Goal: Information Seeking & Learning: Learn about a topic

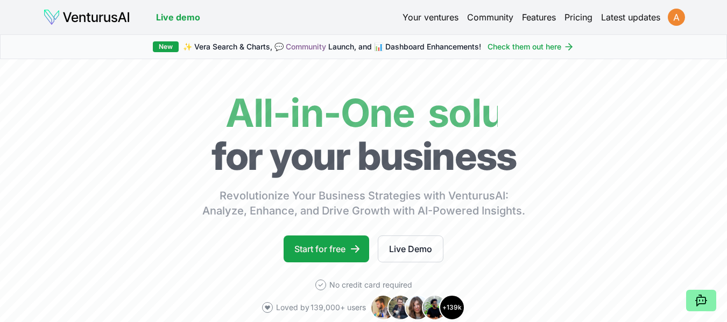
click at [676, 18] on html "We value your privacy We use cookies to enhance your browsing experience, serve…" at bounding box center [363, 161] width 727 height 322
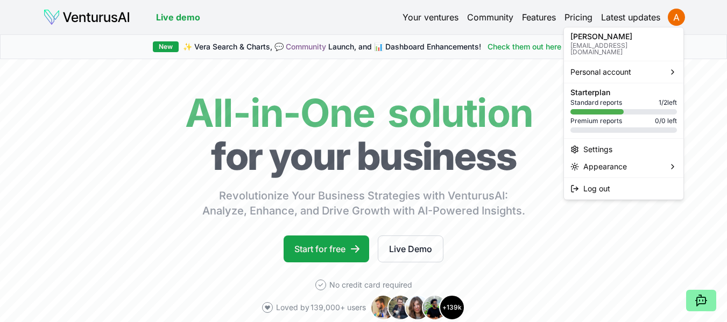
click at [612, 98] on span "Standard reports" at bounding box center [596, 102] width 52 height 9
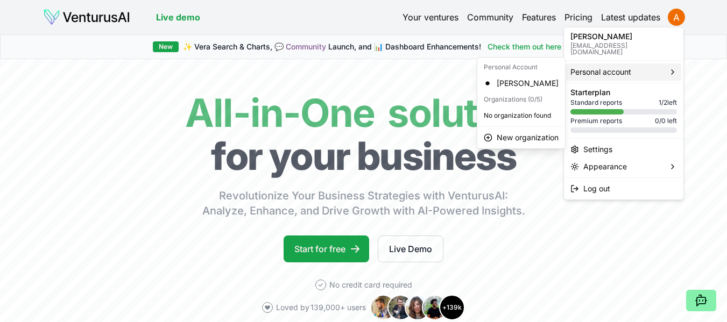
click at [599, 67] on span "Personal account" at bounding box center [600, 72] width 61 height 11
click at [380, 126] on html "We value your privacy We use cookies to enhance your browsing experience, serve…" at bounding box center [363, 161] width 727 height 322
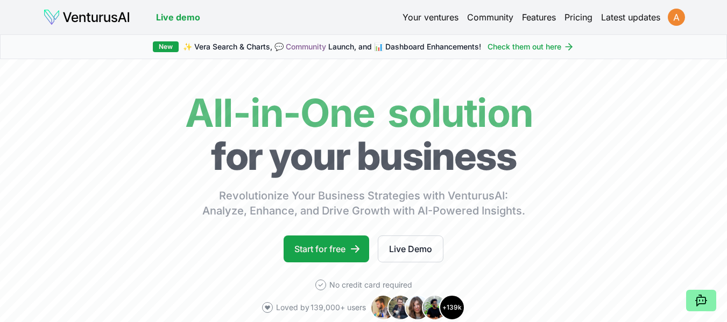
click at [677, 21] on html "We value your privacy We use cookies to enhance your browsing experience, serve…" at bounding box center [363, 161] width 727 height 322
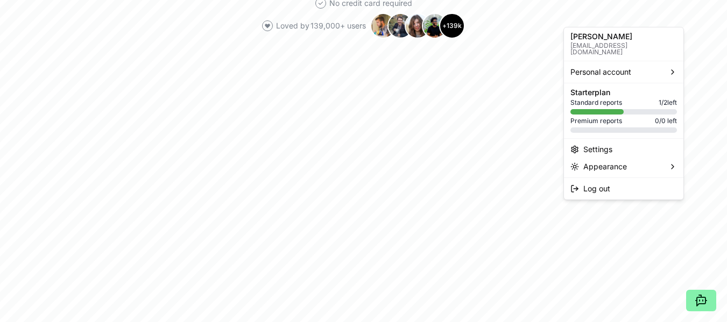
scroll to position [0, 0]
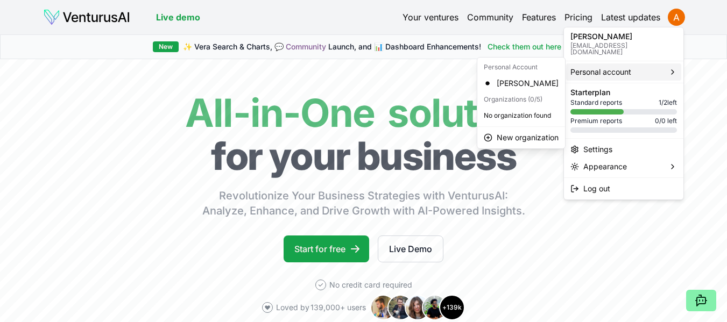
click at [600, 67] on span "Personal account" at bounding box center [600, 72] width 61 height 11
click at [505, 86] on div "[PERSON_NAME]" at bounding box center [520, 83] width 83 height 17
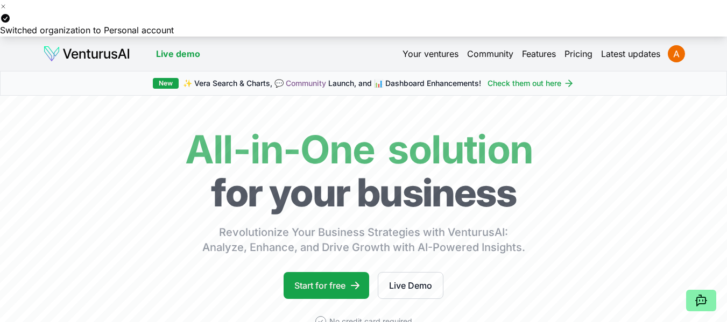
click at [433, 54] on link "Your ventures" at bounding box center [430, 53] width 56 height 13
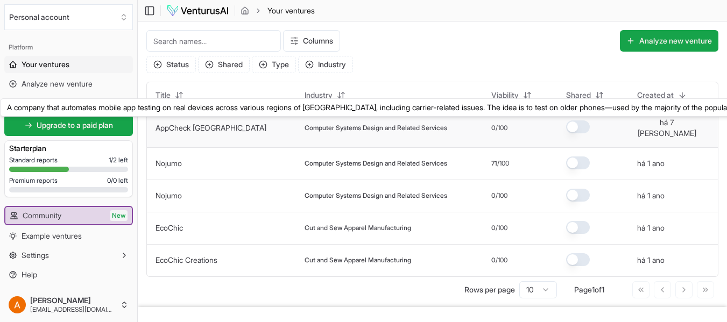
click at [187, 125] on link "AppCheck [GEOGRAPHIC_DATA]" at bounding box center [210, 127] width 111 height 9
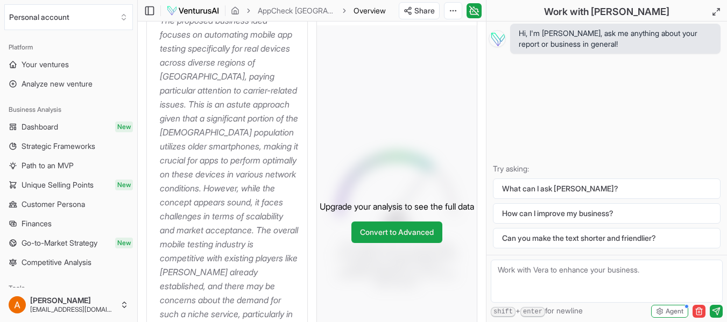
scroll to position [269, 0]
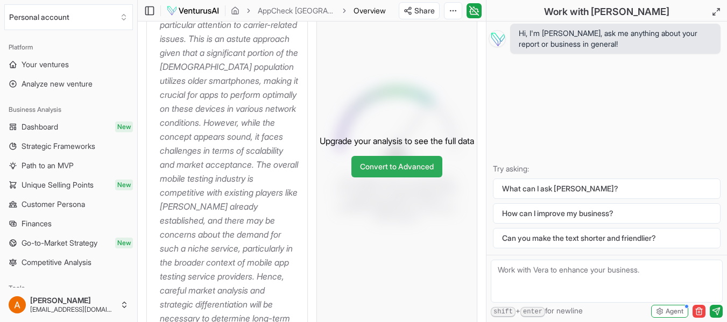
click at [379, 170] on link "Convert to Advanced" at bounding box center [396, 167] width 91 height 22
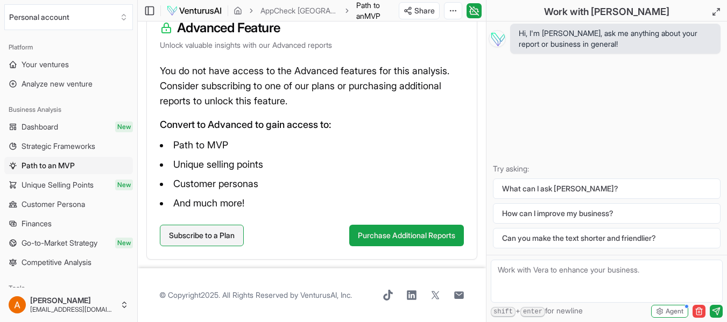
scroll to position [168, 0]
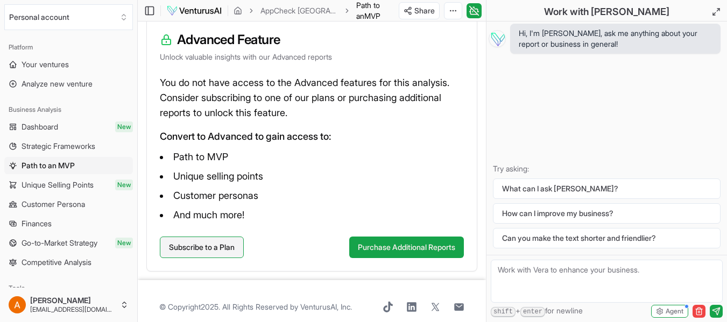
click at [209, 248] on link "Subscribe to a Plan" at bounding box center [202, 248] width 84 height 22
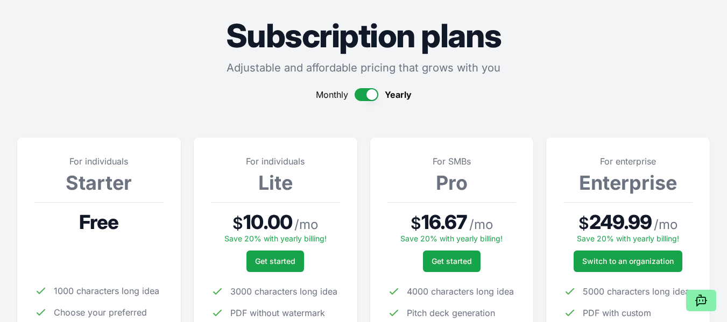
scroll to position [161, 0]
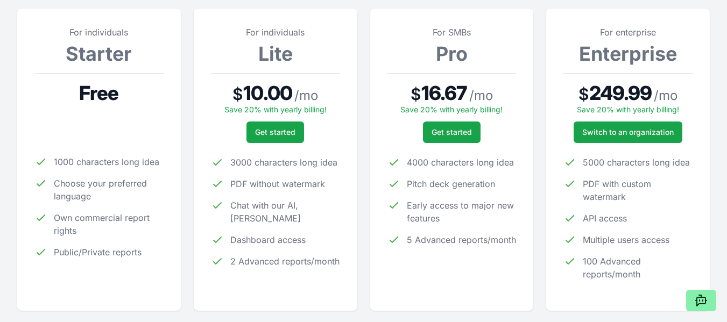
scroll to position [54, 0]
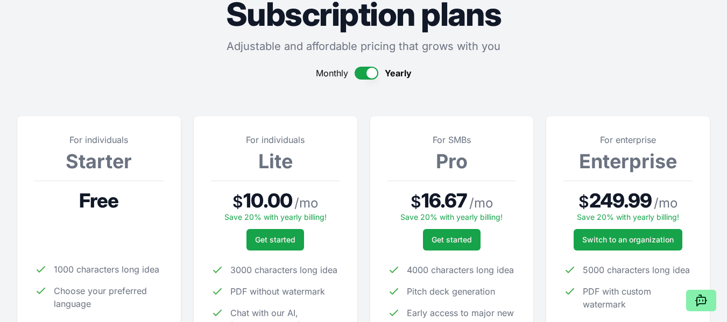
click at [360, 73] on button "button" at bounding box center [367, 73] width 24 height 13
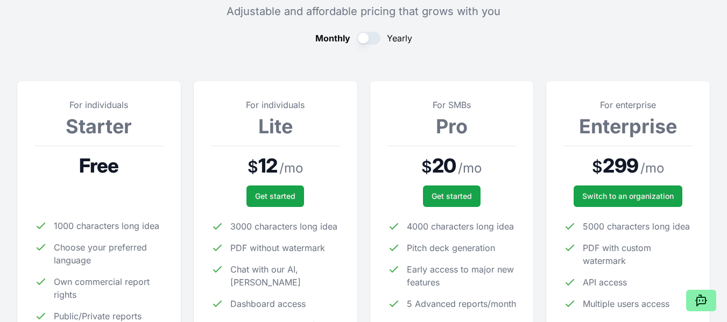
scroll to position [108, 0]
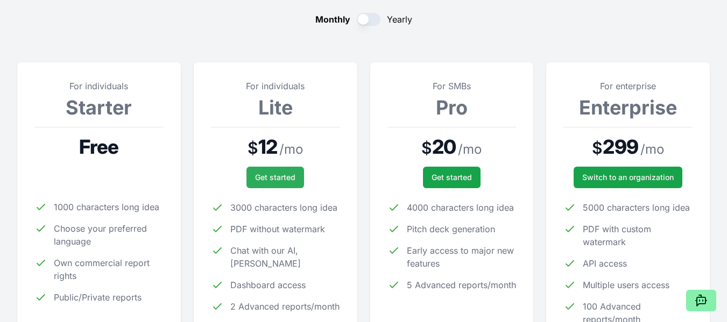
click at [284, 174] on span "Get started" at bounding box center [275, 177] width 40 height 11
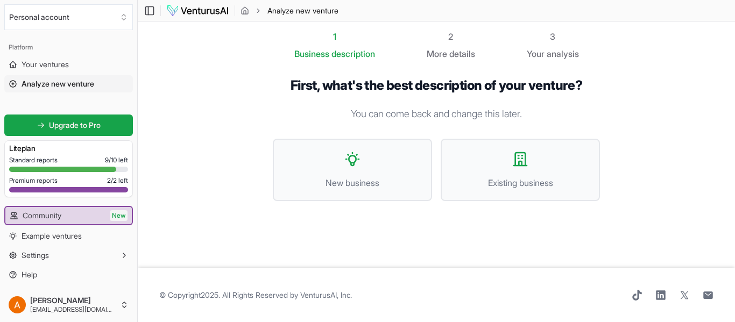
click at [53, 167] on div at bounding box center [62, 169] width 107 height 5
click at [332, 34] on div "1" at bounding box center [334, 36] width 81 height 13
click at [44, 66] on span "Your ventures" at bounding box center [45, 64] width 47 height 11
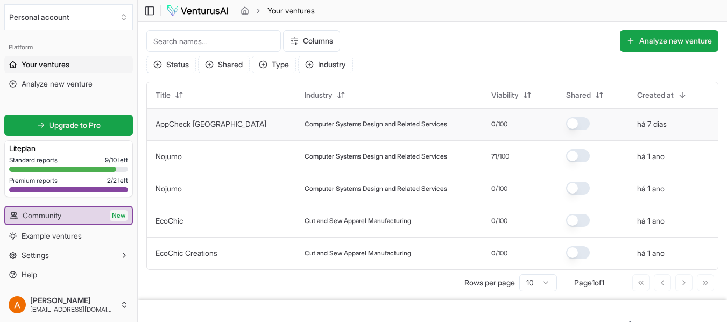
click at [185, 124] on link "AppCheck [GEOGRAPHIC_DATA]" at bounding box center [210, 123] width 111 height 9
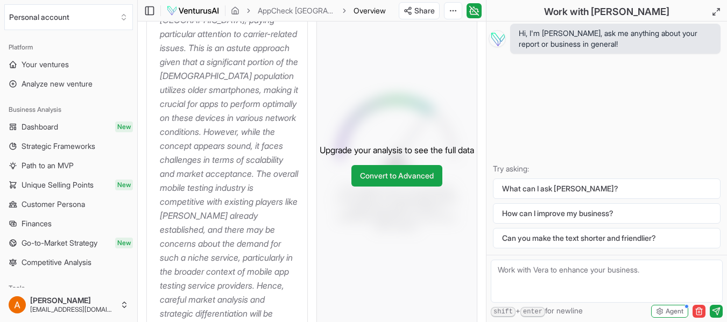
scroll to position [269, 0]
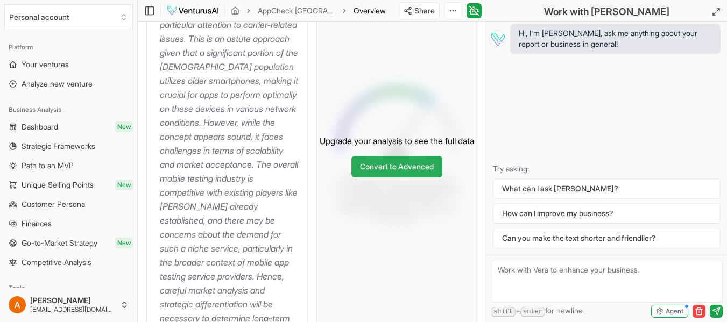
click at [383, 168] on link "Convert to Advanced" at bounding box center [396, 167] width 91 height 22
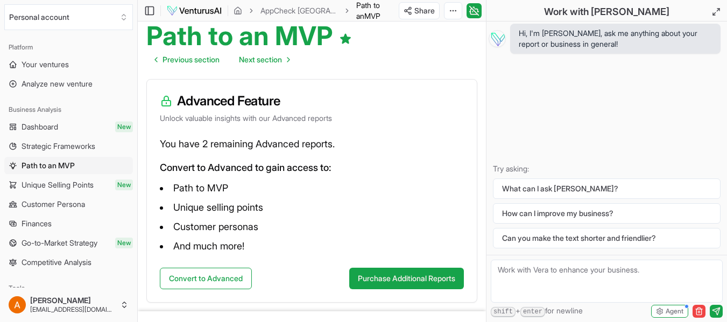
scroll to position [108, 0]
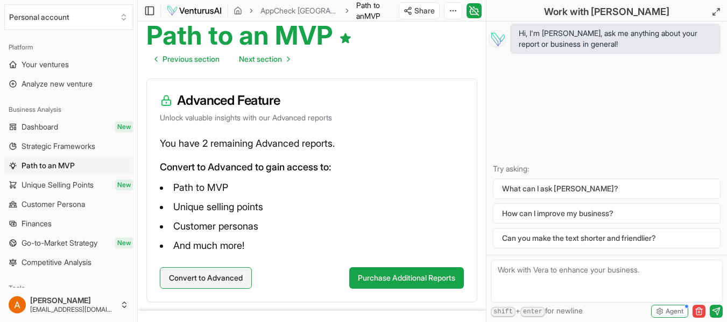
click at [210, 276] on button "Convert to Advanced" at bounding box center [206, 278] width 92 height 22
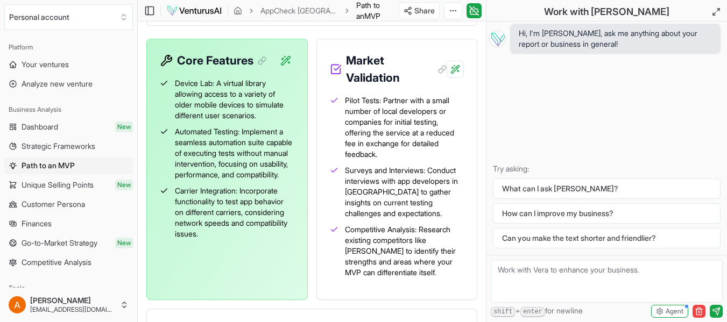
scroll to position [357, 0]
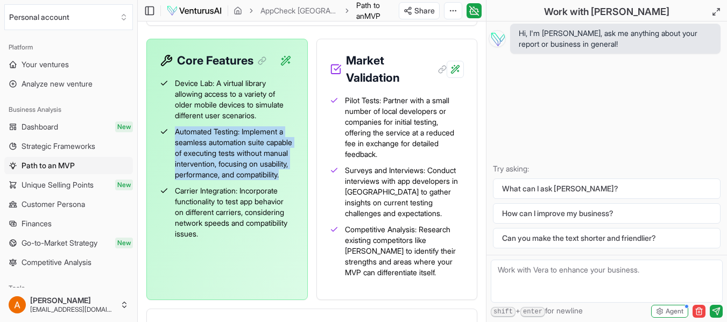
drag, startPoint x: 174, startPoint y: 130, endPoint x: 262, endPoint y: 196, distance: 109.9
click at [289, 180] on li "Automated Testing: Implement a seamless automation suite capable of executing t…" at bounding box center [227, 153] width 135 height 54
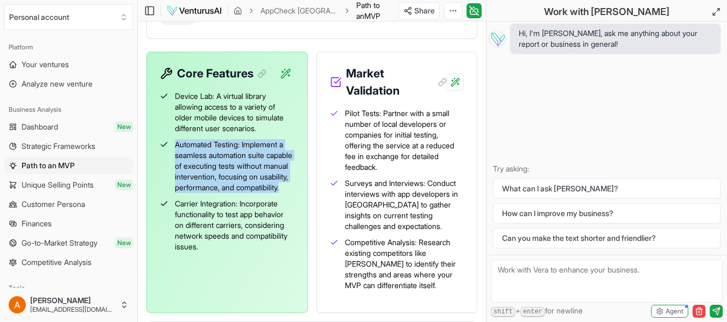
scroll to position [370, 0]
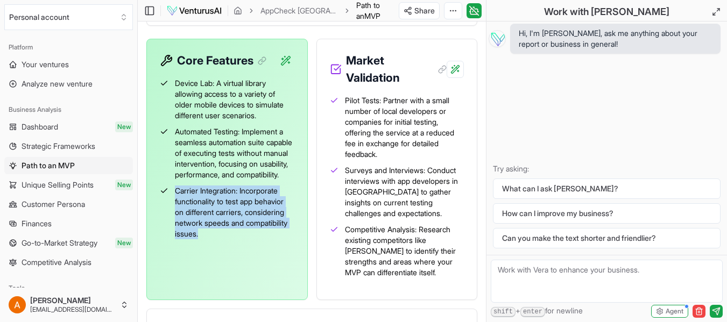
drag, startPoint x: 174, startPoint y: 203, endPoint x: 278, endPoint y: 256, distance: 115.7
click at [278, 252] on div "Device Lab: A virtual library allowing access to a variety of older mobile devi…" at bounding box center [227, 160] width 160 height 183
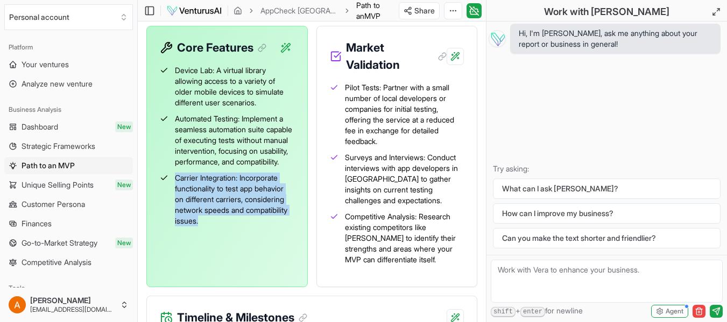
scroll to position [357, 0]
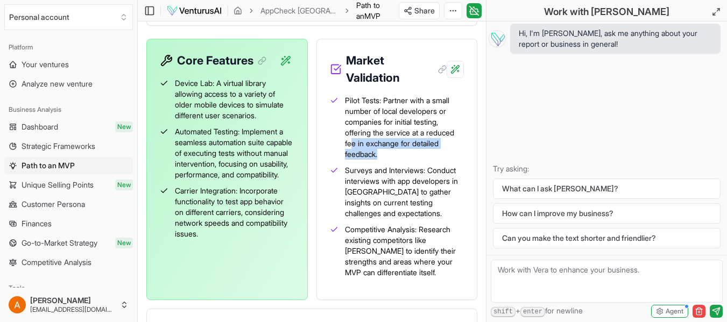
drag, startPoint x: 350, startPoint y: 142, endPoint x: 433, endPoint y: 155, distance: 83.9
click at [433, 155] on span "Pilot Tests: Partner with a small number of local developers or companies for i…" at bounding box center [404, 127] width 119 height 65
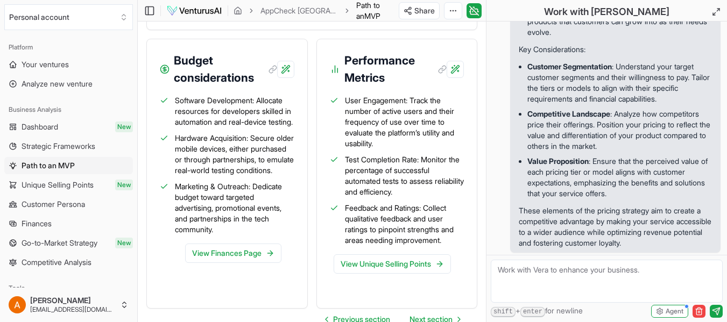
scroll to position [1594, 0]
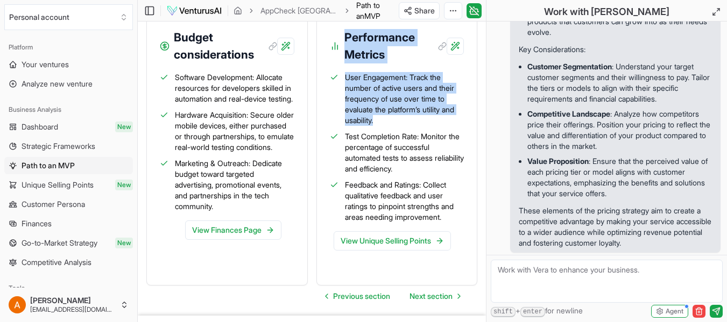
drag, startPoint x: 381, startPoint y: 124, endPoint x: 341, endPoint y: 37, distance: 96.1
click at [341, 37] on div "Performance Metrics User Engagement: Track the number of active users and their…" at bounding box center [396, 151] width 161 height 270
click at [384, 89] on span "User Engagement: Track the number of active users and their frequency of use ov…" at bounding box center [404, 99] width 119 height 54
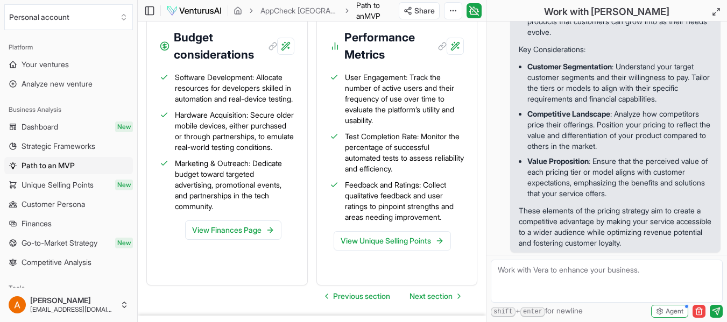
click at [514, 270] on textarea at bounding box center [607, 281] width 232 height 43
type textarea "q"
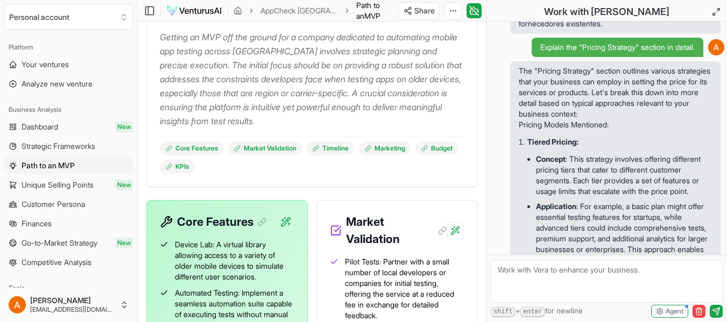
scroll to position [0, 0]
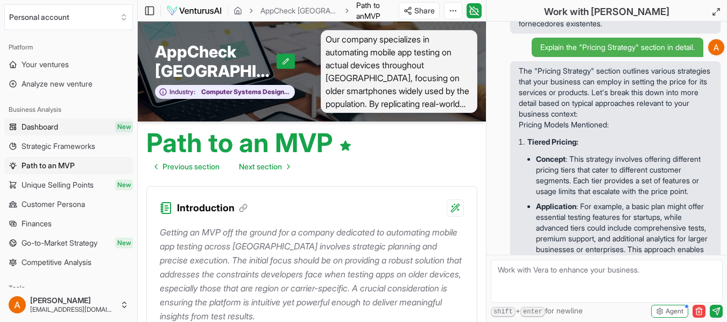
click at [33, 122] on span "Dashboard" at bounding box center [40, 127] width 37 height 11
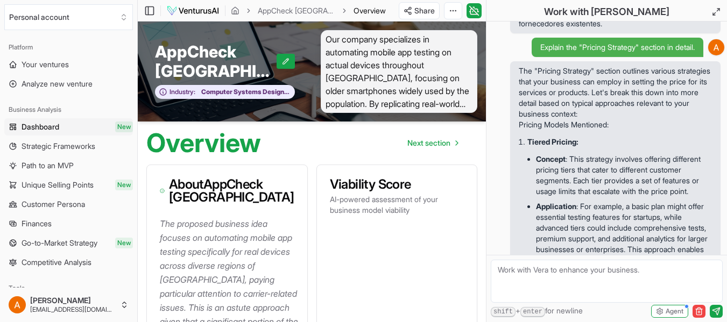
click at [59, 124] on span "Dashboard" at bounding box center [41, 127] width 38 height 11
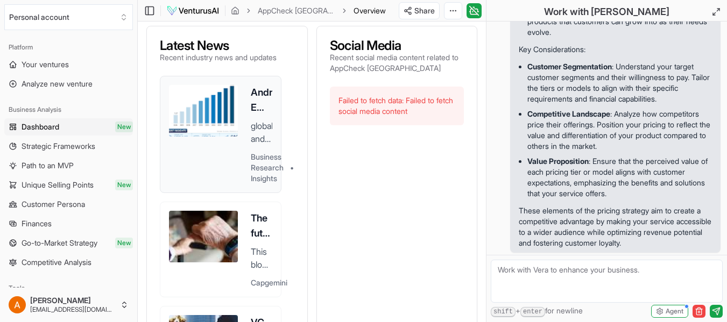
click at [245, 106] on div "Android Emulator Market Size, Share, Trends | Growth 2033 global android emulat…" at bounding box center [220, 134] width 103 height 99
click at [254, 223] on h3 "The future of medical care is software – part 2" at bounding box center [262, 226] width 22 height 30
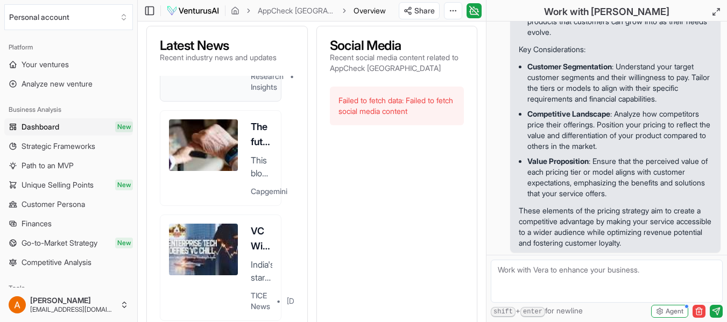
scroll to position [108, 0]
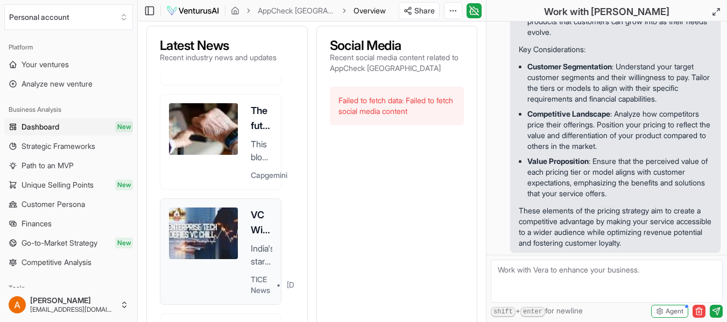
click at [243, 235] on div "VC Winter Deepens: Indian Startups Raise Just $621M in July 2025 India's startu…" at bounding box center [220, 252] width 103 height 88
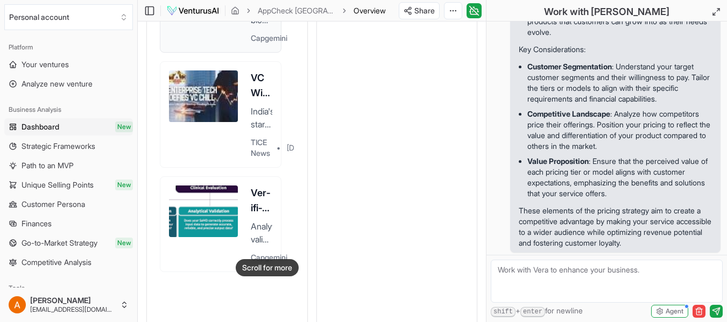
scroll to position [807, 0]
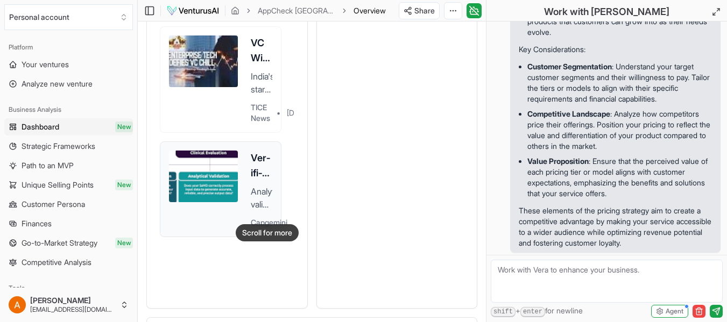
click at [241, 155] on div "Ver­i­fi­ca­tion and validation for next-​generation healthcare – Software as a…" at bounding box center [220, 189] width 103 height 77
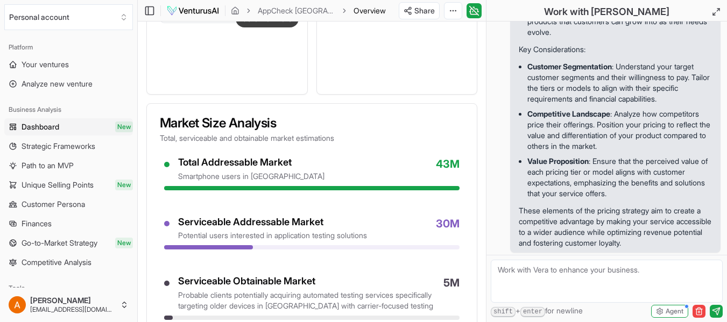
scroll to position [1022, 0]
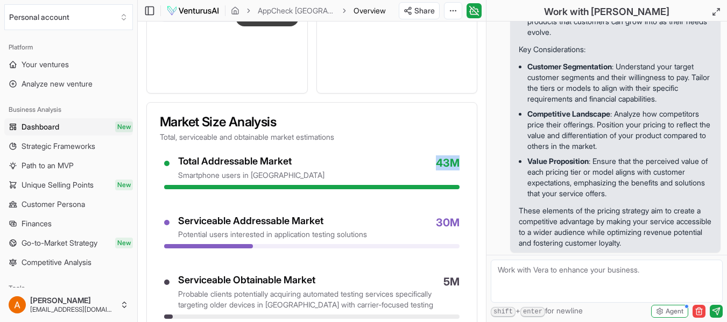
drag, startPoint x: 437, startPoint y: 162, endPoint x: 463, endPoint y: 162, distance: 26.4
click at [463, 162] on div "Total Addressable Market smartphone users in Brazil 43M Serviceable Addressable…" at bounding box center [312, 243] width 330 height 176
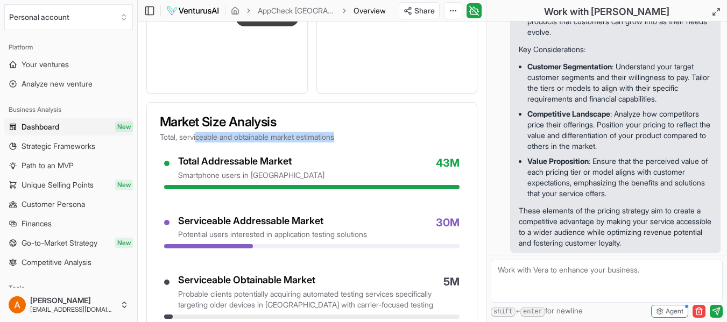
drag, startPoint x: 199, startPoint y: 138, endPoint x: 371, endPoint y: 148, distance: 172.5
click at [371, 148] on div "Market Size Analysis Total, serviceable and obtainable market estimations" at bounding box center [312, 129] width 330 height 53
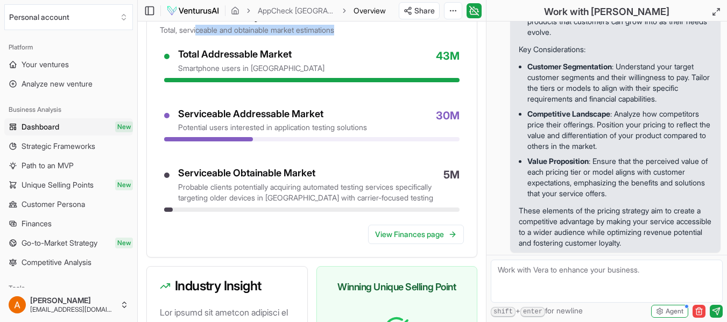
scroll to position [1130, 0]
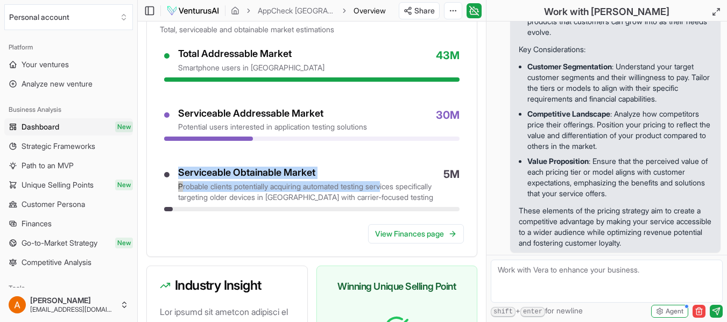
drag, startPoint x: 179, startPoint y: 172, endPoint x: 392, endPoint y: 181, distance: 213.2
click at [392, 181] on div "Serviceable Obtainable Market probable clients potentially acquiring automated …" at bounding box center [306, 185] width 257 height 36
click at [415, 235] on link "View Finances page" at bounding box center [416, 233] width 96 height 19
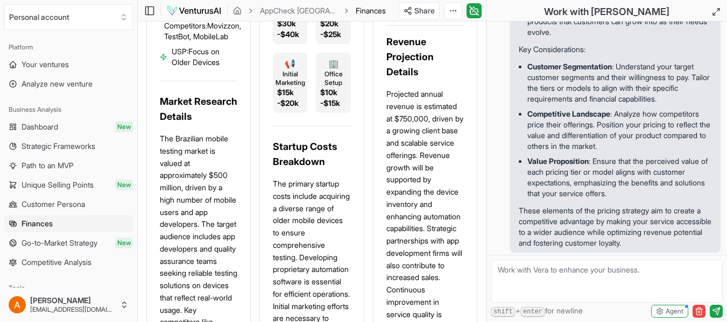
scroll to position [538, 0]
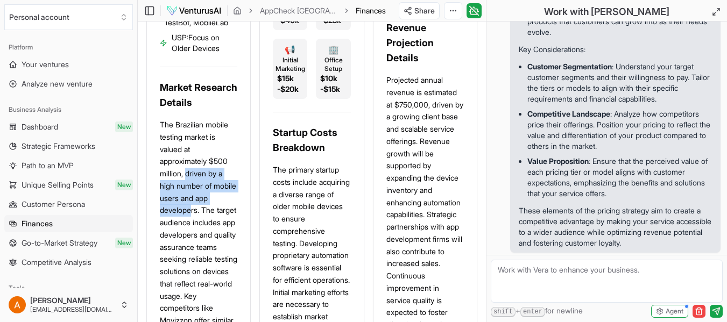
drag, startPoint x: 188, startPoint y: 200, endPoint x: 194, endPoint y: 236, distance: 36.4
click at [194, 236] on p "The Brazilian mobile testing market is valued at approximately $500 million, dr…" at bounding box center [198, 290] width 77 height 343
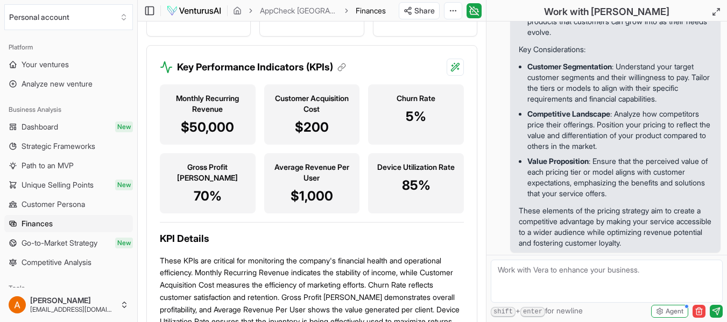
scroll to position [1668, 0]
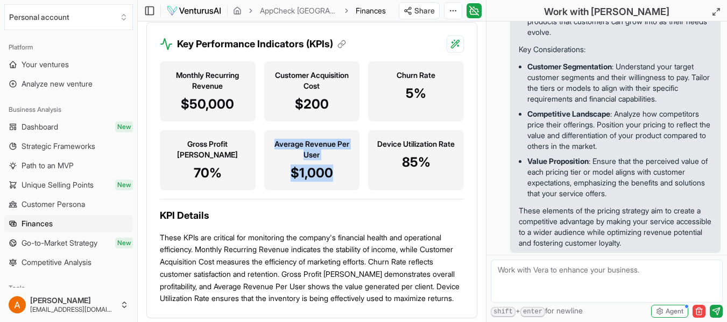
drag, startPoint x: 272, startPoint y: 220, endPoint x: 337, endPoint y: 252, distance: 72.9
click at [337, 190] on div "Average Revenue Per User $1,000" at bounding box center [312, 160] width 96 height 60
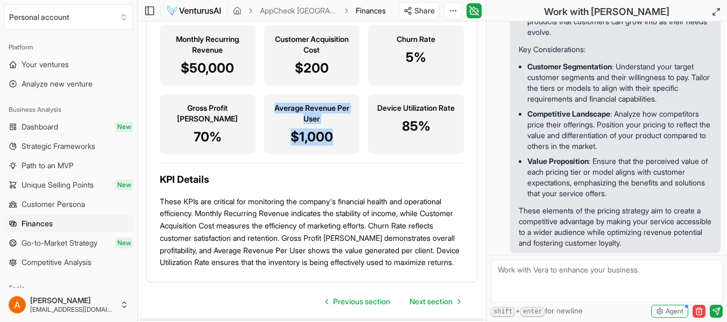
scroll to position [1776, 0]
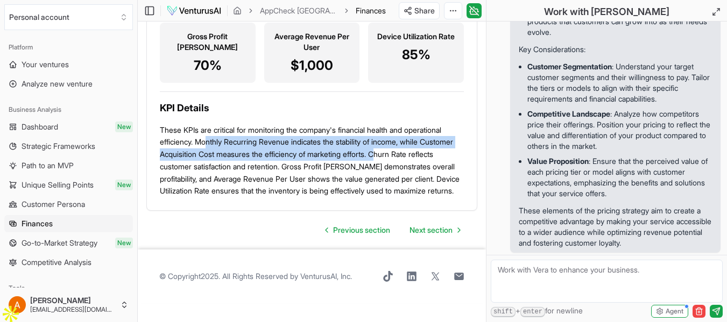
drag, startPoint x: 210, startPoint y: 218, endPoint x: 422, endPoint y: 227, distance: 211.6
click at [422, 198] on p "These KPIs are critical for monitoring the company's financial health and opera…" at bounding box center [312, 161] width 304 height 74
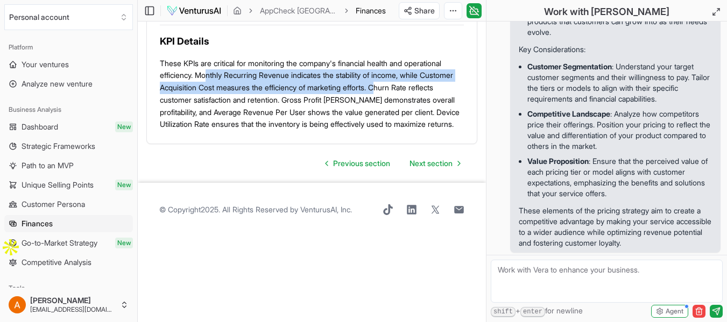
scroll to position [1844, 0]
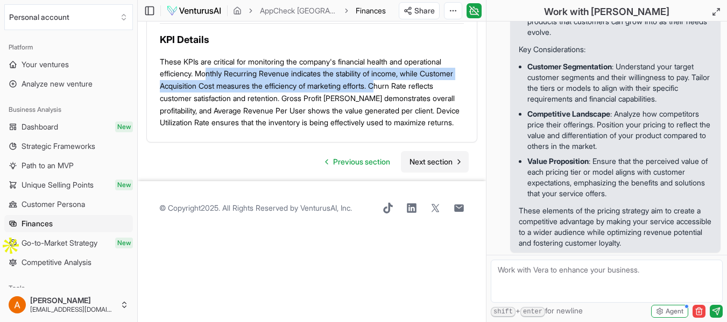
click at [432, 167] on span "Next section" at bounding box center [430, 162] width 43 height 11
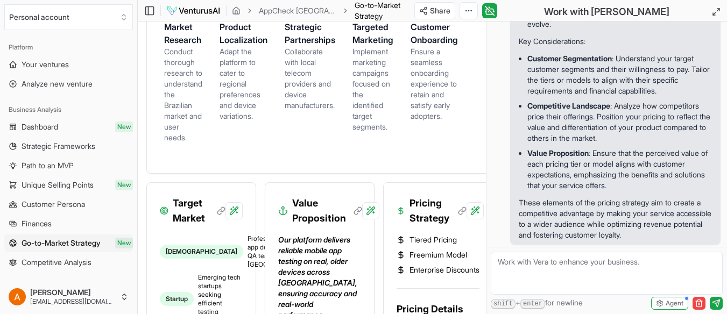
scroll to position [108, 0]
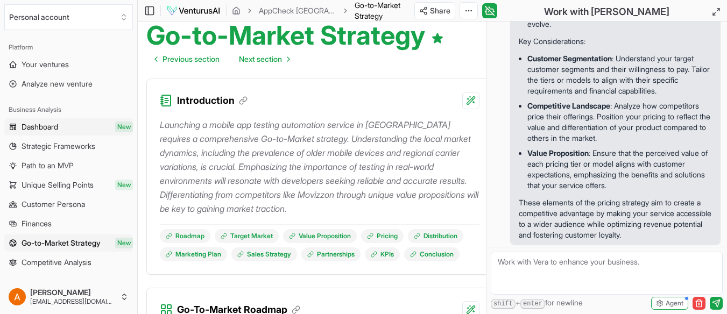
click at [35, 128] on span "Dashboard" at bounding box center [40, 127] width 37 height 11
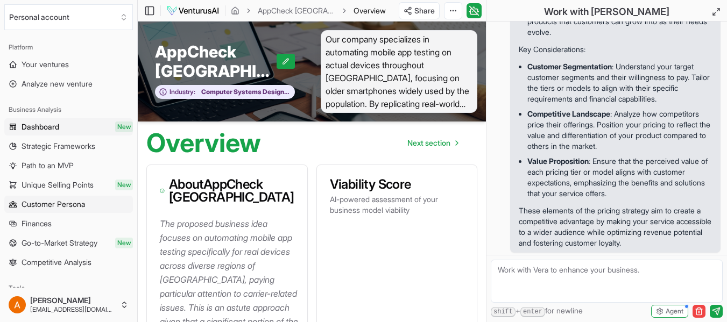
click at [60, 209] on span "Customer Persona" at bounding box center [53, 204] width 63 height 11
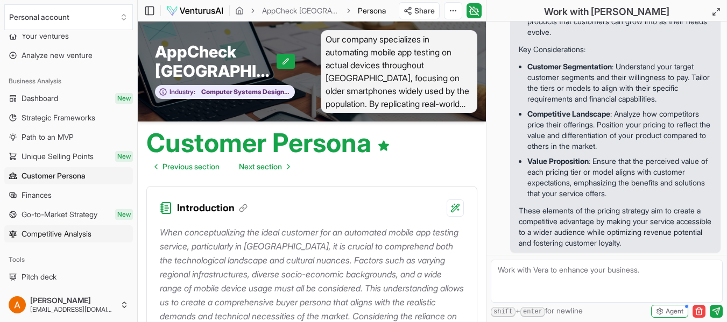
scroll to position [54, 0]
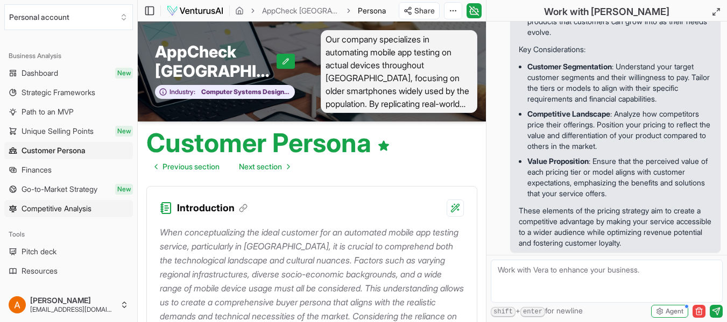
click at [63, 209] on span "Competitive Analysis" at bounding box center [57, 208] width 70 height 11
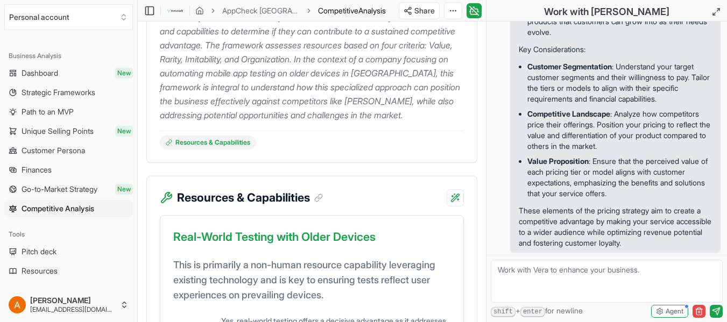
scroll to position [323, 0]
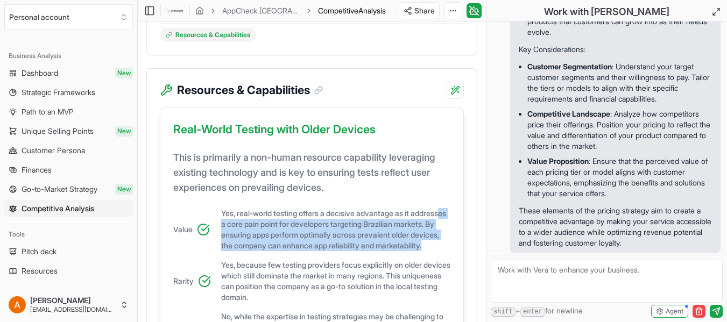
drag, startPoint x: 250, startPoint y: 237, endPoint x: 341, endPoint y: 273, distance: 97.8
click at [341, 251] on span "Yes, real-world testing offers a decisive advantage as it addresses a core pain…" at bounding box center [336, 229] width 230 height 43
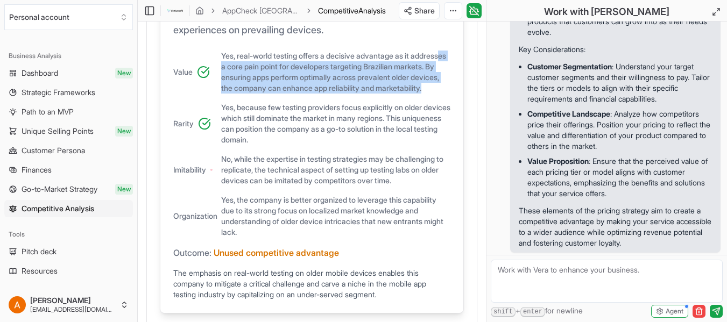
scroll to position [484, 0]
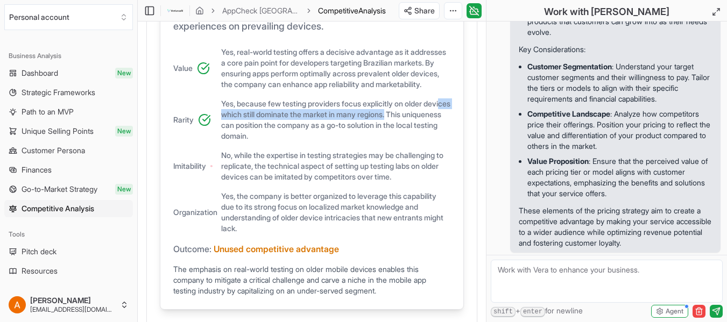
drag, startPoint x: 236, startPoint y: 143, endPoint x: 425, endPoint y: 139, distance: 188.4
click at [425, 139] on span "Yes, because few testing providers focus explicitly on older devices which stil…" at bounding box center [336, 119] width 230 height 43
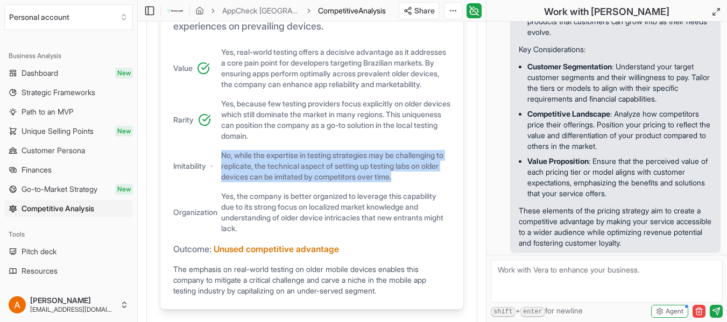
drag, startPoint x: 223, startPoint y: 178, endPoint x: 422, endPoint y: 204, distance: 200.9
click at [422, 182] on span "No, while the expertise in testing strategies may be challenging to replicate, …" at bounding box center [336, 166] width 230 height 32
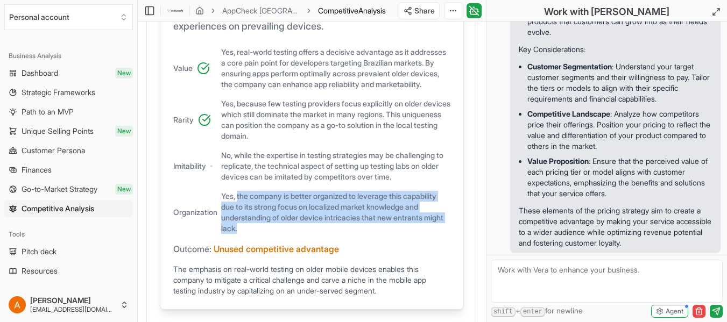
drag, startPoint x: 237, startPoint y: 224, endPoint x: 320, endPoint y: 252, distance: 86.9
click at [320, 234] on span "Yes, the company is better organized to leverage this capability due to its str…" at bounding box center [336, 212] width 230 height 43
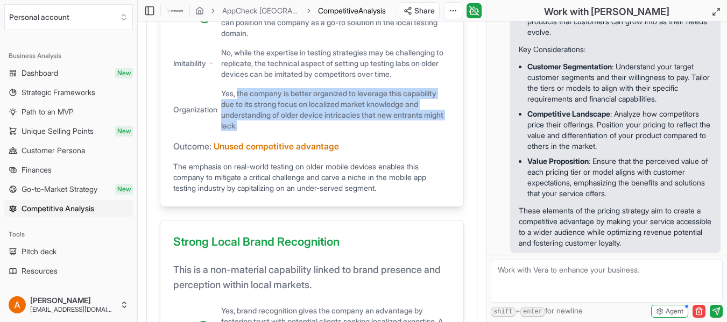
scroll to position [592, 0]
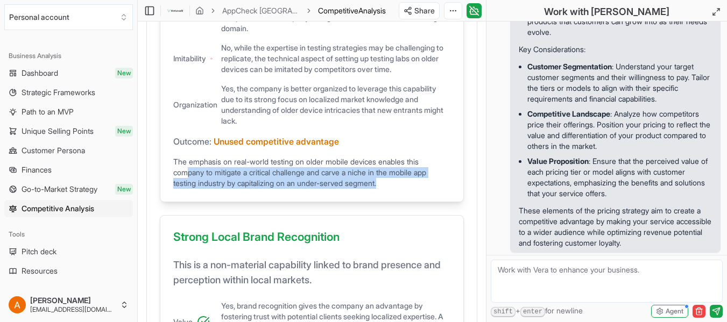
drag, startPoint x: 190, startPoint y: 194, endPoint x: 399, endPoint y: 218, distance: 210.2
click at [399, 202] on div "Real-World Testing with Older Devices This is primarily a non-human resource ca…" at bounding box center [312, 21] width 304 height 364
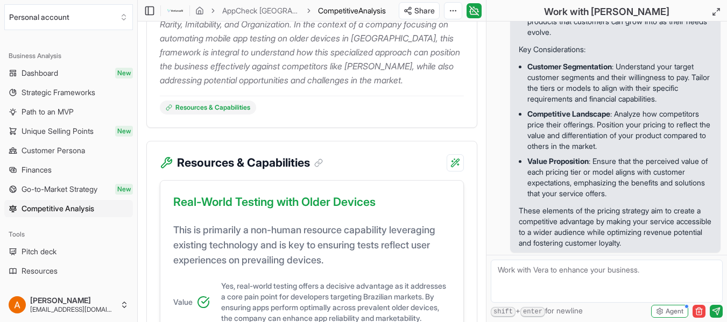
scroll to position [0, 0]
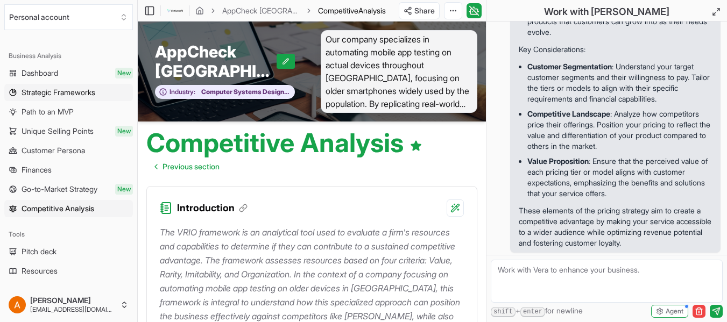
click at [46, 89] on span "Strategic Frameworks" at bounding box center [59, 92] width 74 height 11
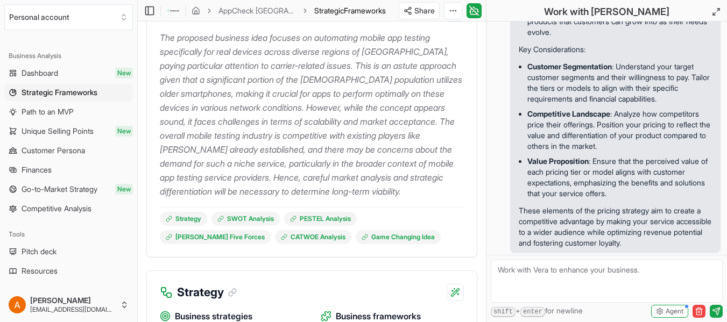
scroll to position [215, 0]
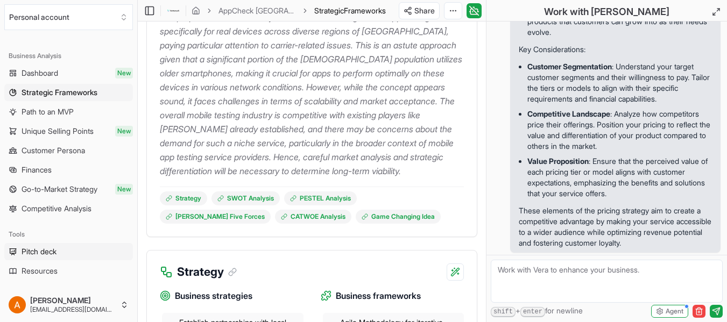
click at [34, 250] on span "Pitch deck" at bounding box center [39, 251] width 35 height 11
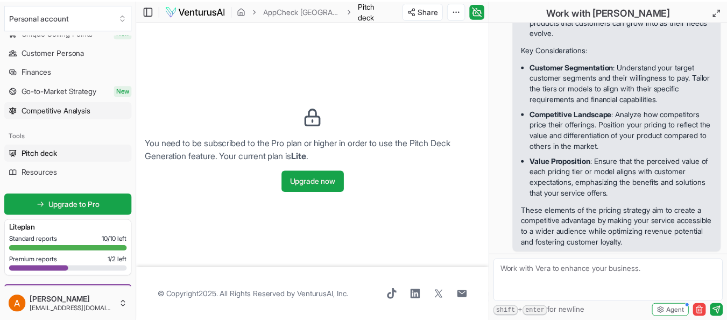
scroll to position [161, 0]
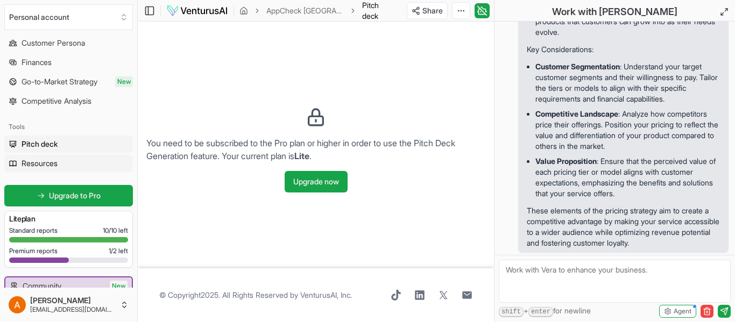
click at [33, 164] on span "Resources" at bounding box center [40, 163] width 36 height 11
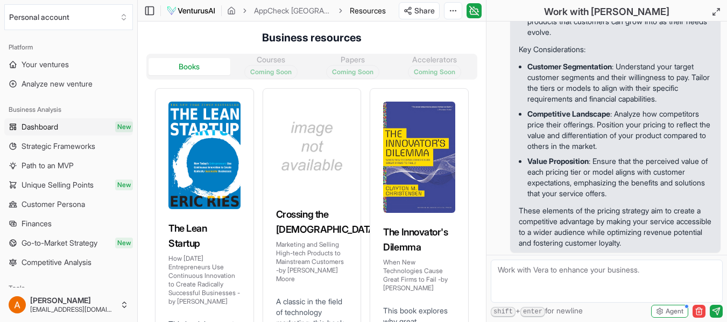
click at [45, 132] on link "Dashboard New" at bounding box center [68, 126] width 129 height 17
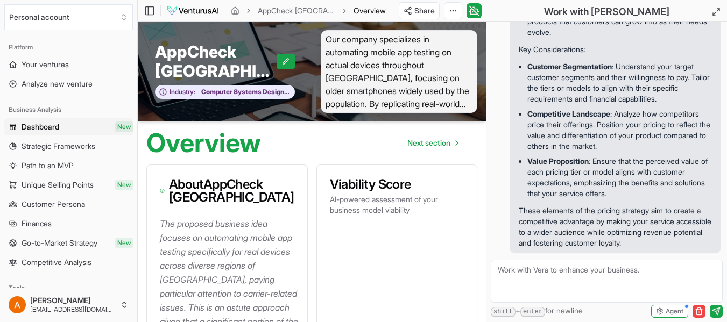
click at [371, 90] on span "Our company specializes in automating mobile app testing on actual devices thro…" at bounding box center [399, 71] width 157 height 83
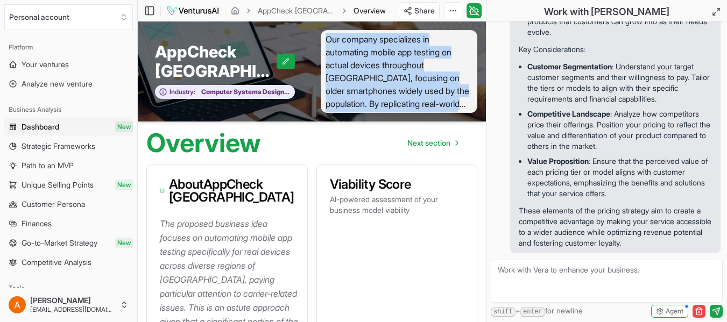
click at [371, 90] on span "Our company specializes in automating mobile app testing on actual devices thro…" at bounding box center [399, 71] width 157 height 83
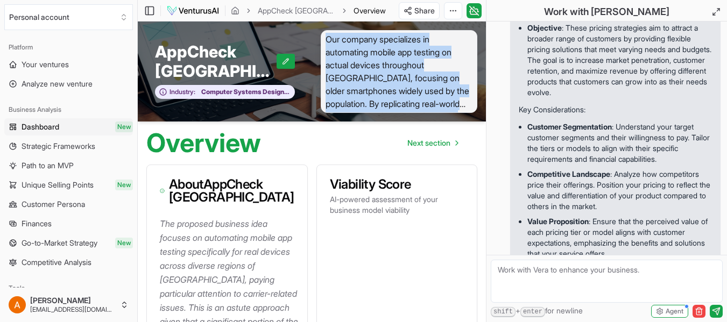
scroll to position [2769, 0]
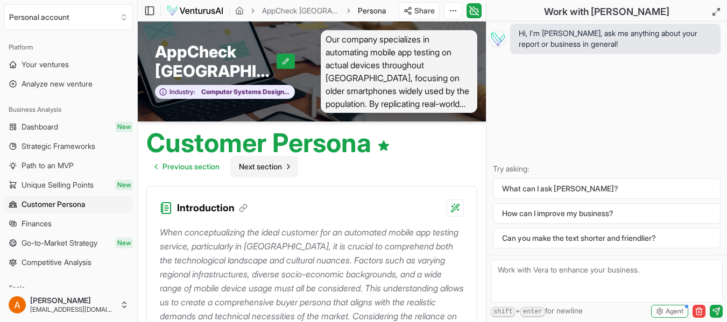
click at [256, 164] on span "Next section" at bounding box center [260, 166] width 43 height 11
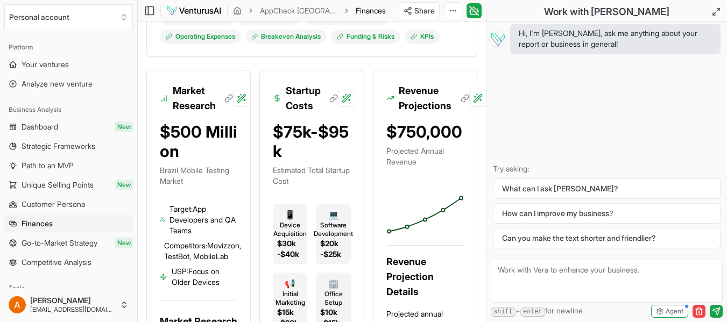
scroll to position [323, 0]
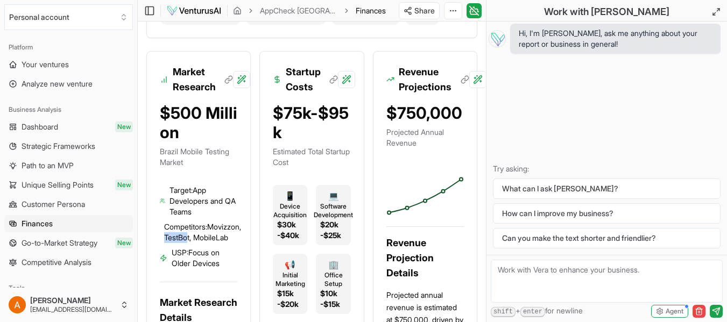
drag, startPoint x: 207, startPoint y: 237, endPoint x: 230, endPoint y: 239, distance: 23.3
click at [230, 239] on span "Competitors: Movizzon, TestBot, MobileLab" at bounding box center [202, 233] width 77 height 22
click at [202, 243] on span "Competitors: Movizzon, TestBot, MobileLab" at bounding box center [202, 233] width 77 height 22
copy span "MobileLab"
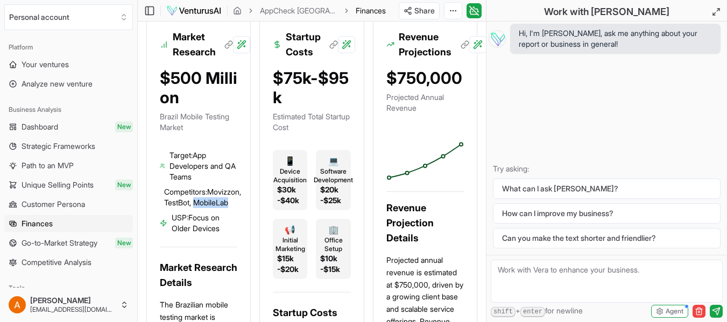
scroll to position [377, 0]
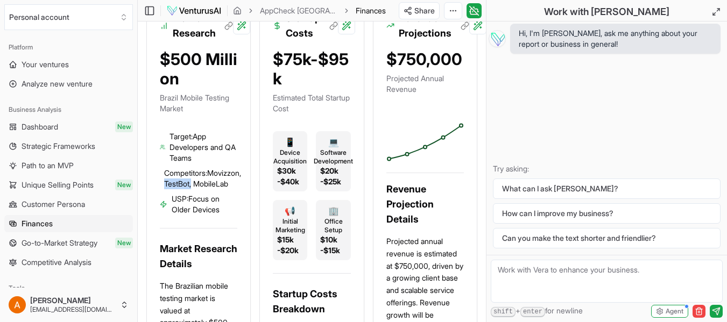
drag, startPoint x: 207, startPoint y: 185, endPoint x: 241, endPoint y: 181, distance: 34.6
drag, startPoint x: 169, startPoint y: 182, endPoint x: 236, endPoint y: 186, distance: 67.4
click at [236, 186] on span "Competitors: Movizzon, TestBot, MobileLab" at bounding box center [202, 179] width 77 height 22
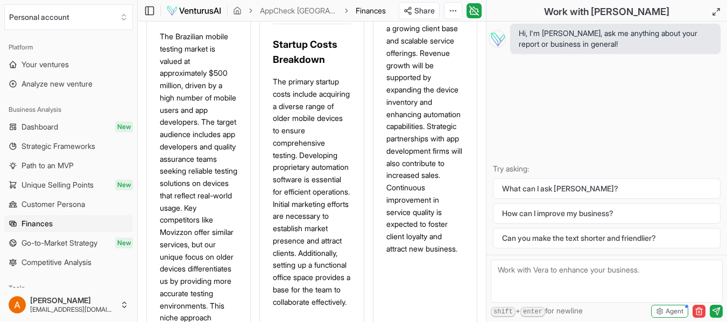
scroll to position [646, 0]
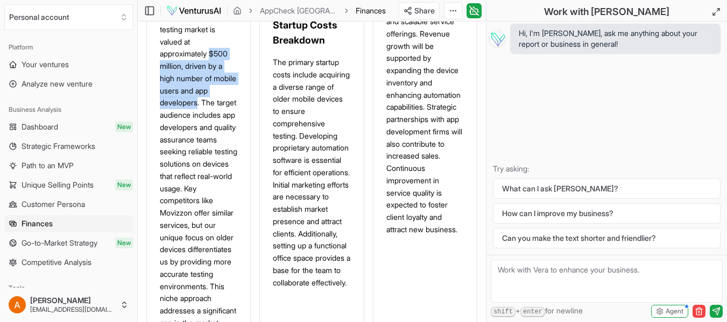
drag, startPoint x: 213, startPoint y: 79, endPoint x: 200, endPoint y: 131, distance: 53.8
click at [200, 131] on p "The Brazilian mobile testing market is valued at approximately $500 million, dr…" at bounding box center [198, 182] width 77 height 343
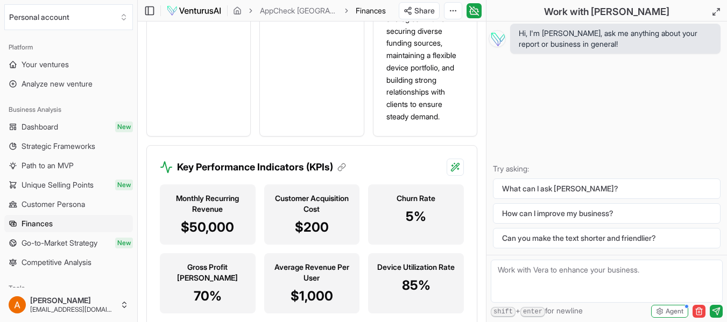
scroll to position [1614, 0]
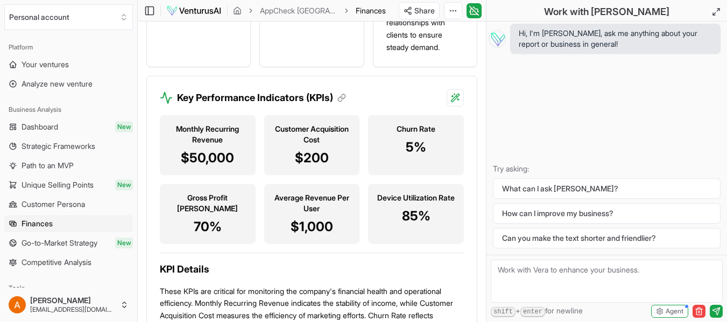
click at [555, 129] on div "Hi, I'm Vera, ask me anything about your report or business in general! Try ask…" at bounding box center [606, 139] width 241 height 234
click at [542, 95] on div "Hi, I'm Vera, ask me anything about your report or business in general! Try ask…" at bounding box center [606, 139] width 241 height 234
click at [560, 266] on textarea at bounding box center [607, 281] width 232 height 43
type textarea "como posso cobrar meus clientes? Qual seria o modelo de negócio ideial?"
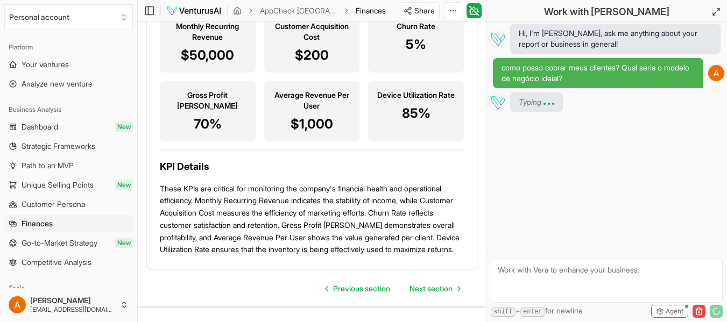
scroll to position [1722, 0]
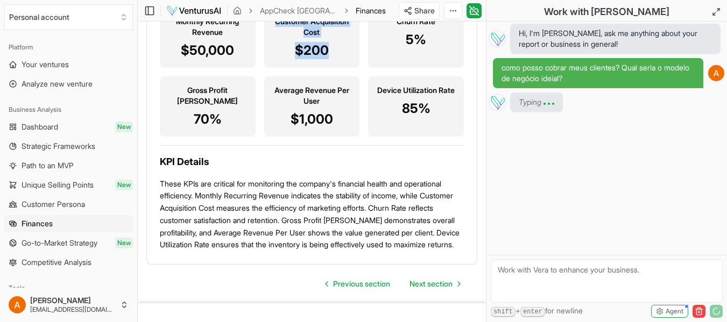
drag, startPoint x: 295, startPoint y: 94, endPoint x: 340, endPoint y: 130, distance: 56.6
click at [340, 68] on div "Customer Acquisition Cost $200" at bounding box center [312, 38] width 96 height 60
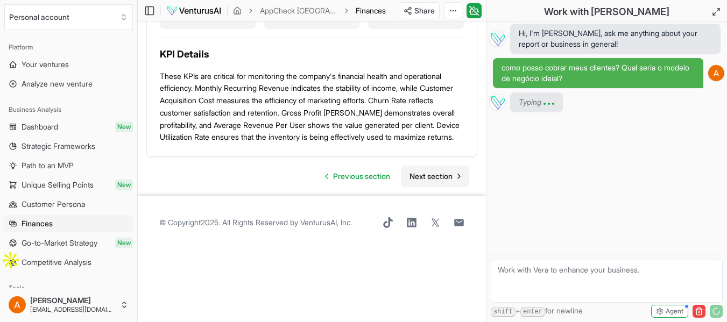
scroll to position [630, 0]
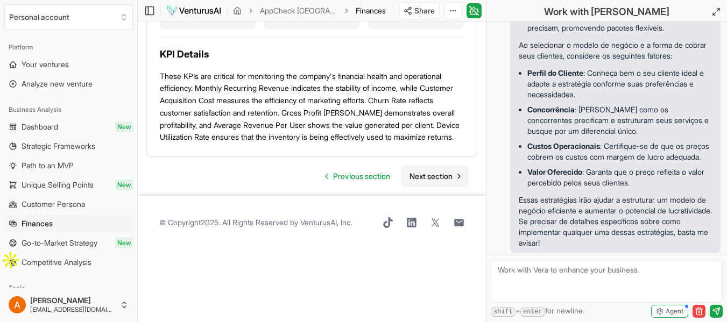
click at [432, 182] on span "Next section" at bounding box center [430, 176] width 43 height 11
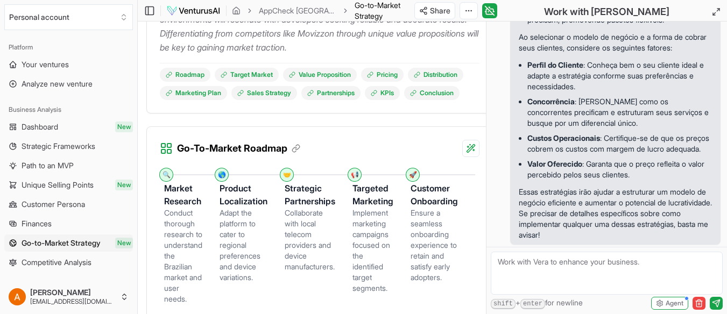
scroll to position [323, 0]
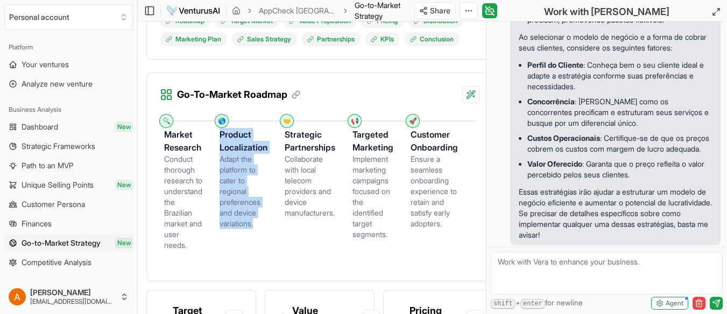
drag, startPoint x: 223, startPoint y: 136, endPoint x: 267, endPoint y: 229, distance: 103.0
click at [267, 229] on li "🌎 Product Localization Adapt the platform to cater to regional preferences and …" at bounding box center [252, 190] width 65 height 139
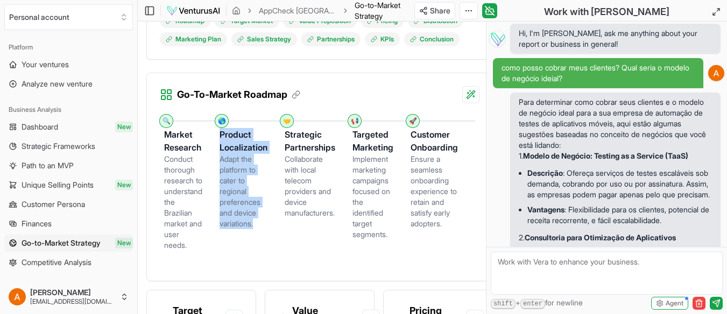
scroll to position [54, 0]
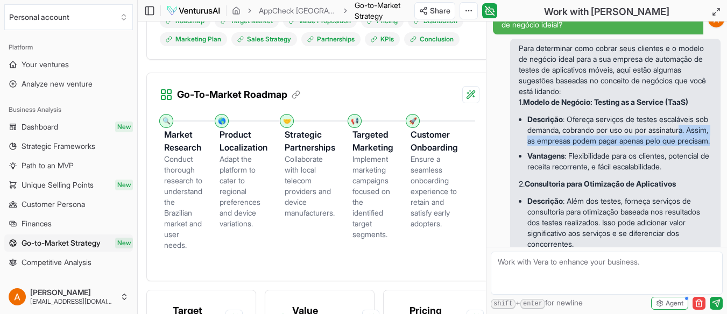
drag, startPoint x: 561, startPoint y: 139, endPoint x: 648, endPoint y: 147, distance: 87.5
click at [648, 147] on li "Descrição : Ofereça serviços de testes escaláveis sob demanda, cobrando por uso…" at bounding box center [619, 130] width 185 height 37
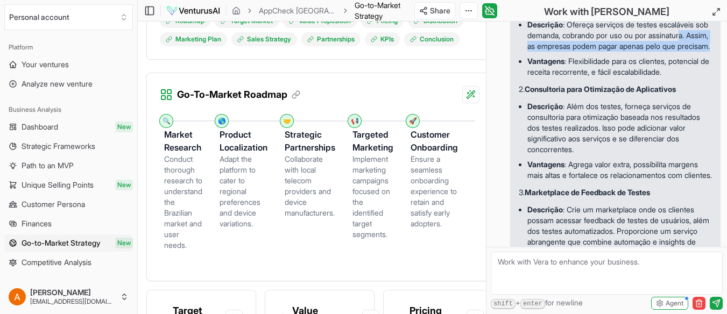
scroll to position [161, 0]
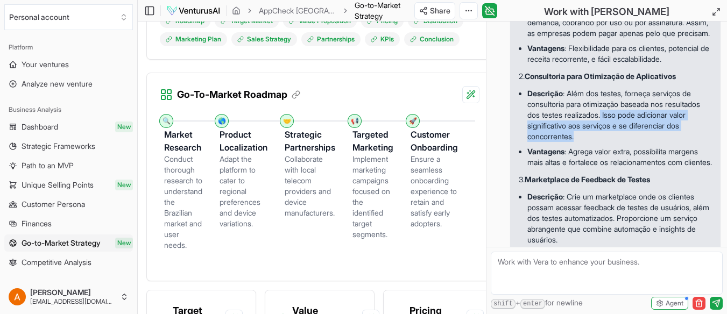
drag, startPoint x: 645, startPoint y: 137, endPoint x: 653, endPoint y: 157, distance: 21.8
click at [653, 144] on li "Descrição : Além dos testes, forneça serviços de consultoria para otimização ba…" at bounding box center [619, 115] width 185 height 58
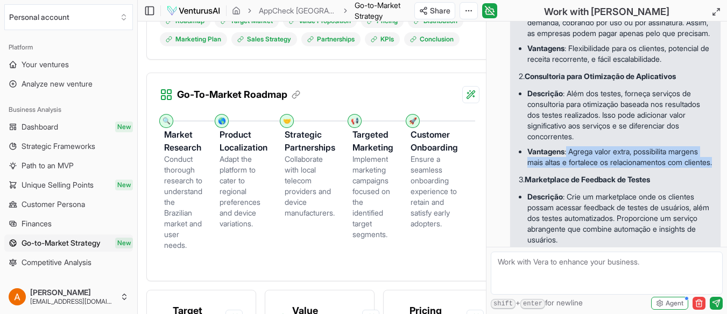
drag, startPoint x: 568, startPoint y: 173, endPoint x: 658, endPoint y: 196, distance: 92.8
click at [658, 170] on li "Vantagens : Agrega valor extra, possibilita margens mais altas e fortalece os r…" at bounding box center [619, 157] width 185 height 26
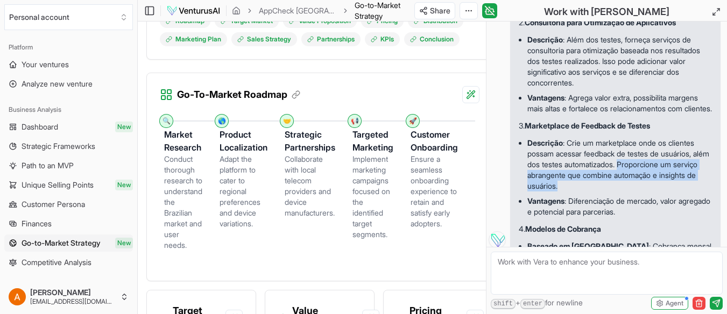
drag, startPoint x: 642, startPoint y: 198, endPoint x: 650, endPoint y: 222, distance: 25.5
click at [650, 194] on li "Descrição : Crie um marketplace onde os clientes possam acessar feedback de tes…" at bounding box center [619, 165] width 185 height 58
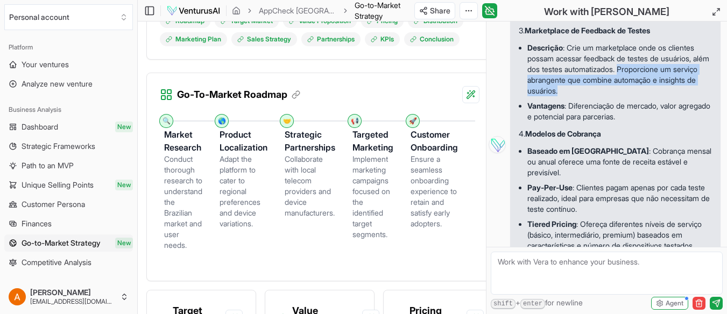
scroll to position [323, 0]
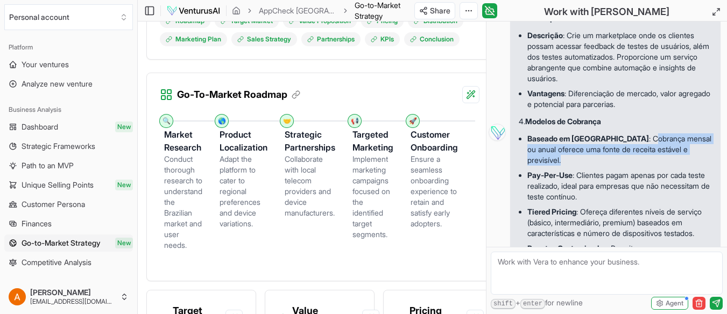
drag, startPoint x: 621, startPoint y: 169, endPoint x: 633, endPoint y: 192, distance: 25.0
click at [633, 168] on li "Baseado em Assinatura : Cobrança mensal ou anual oferece uma fonte de receita e…" at bounding box center [619, 149] width 185 height 37
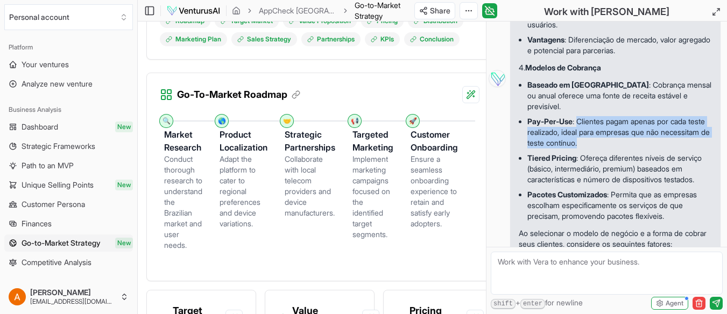
drag, startPoint x: 579, startPoint y: 150, endPoint x: 646, endPoint y: 176, distance: 71.2
click at [646, 151] on li "Pay-Per-Use : Clientes pagam apenas por cada teste realizado, ideal para empres…" at bounding box center [619, 132] width 185 height 37
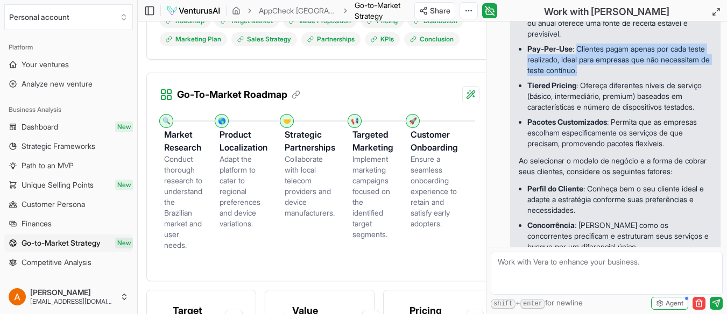
scroll to position [430, 0]
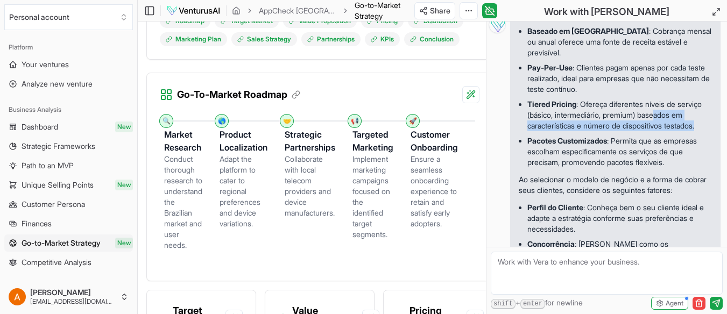
drag, startPoint x: 546, startPoint y: 160, endPoint x: 667, endPoint y: 165, distance: 121.2
click at [667, 133] on li "Tiered Pricing : Ofereça diferentes níveis de serviço (básico, intermediário, p…" at bounding box center [619, 115] width 185 height 37
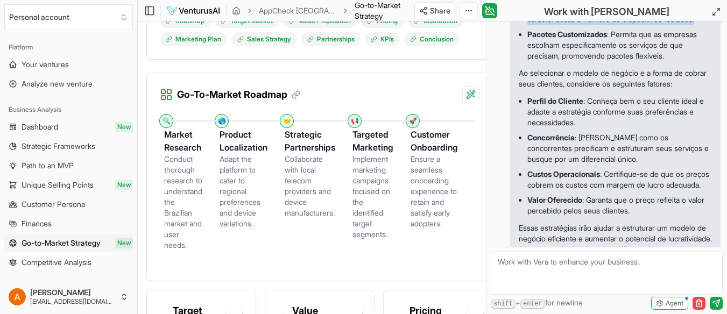
scroll to position [538, 0]
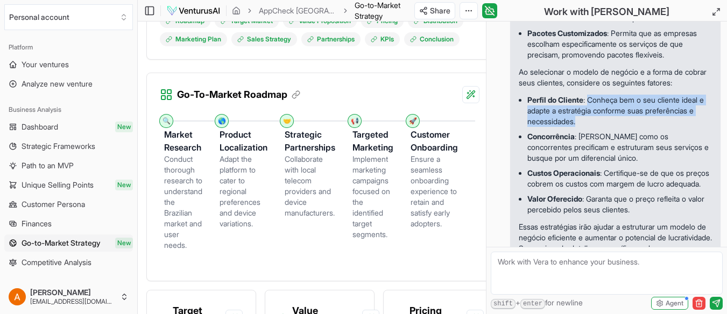
drag, startPoint x: 591, startPoint y: 153, endPoint x: 639, endPoint y: 179, distance: 54.2
click at [639, 129] on li "Perfil do Cliente : Conheça bem o seu cliente ideal e adapte a estratégia confo…" at bounding box center [619, 111] width 185 height 37
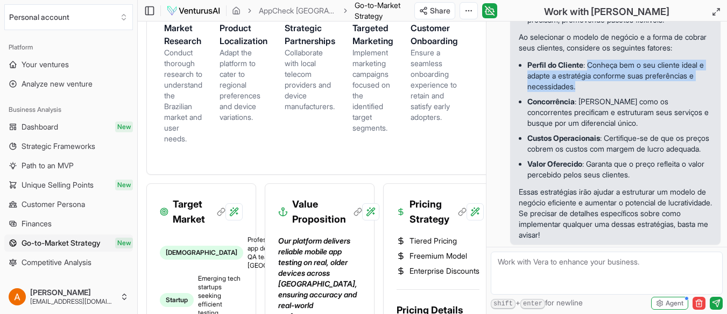
scroll to position [430, 0]
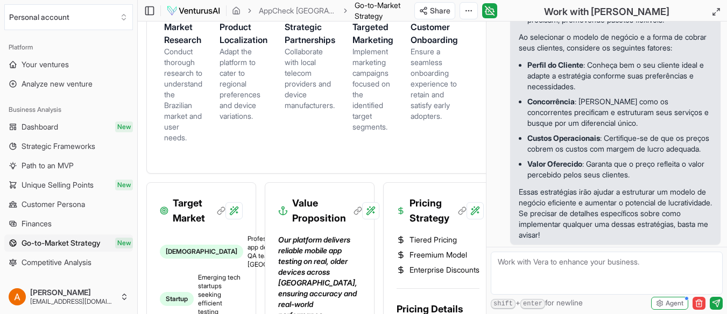
click at [557, 280] on textarea at bounding box center [607, 273] width 232 height 43
type textarea "como nossos concorrentes cobram por esse tipo de serviço?7"
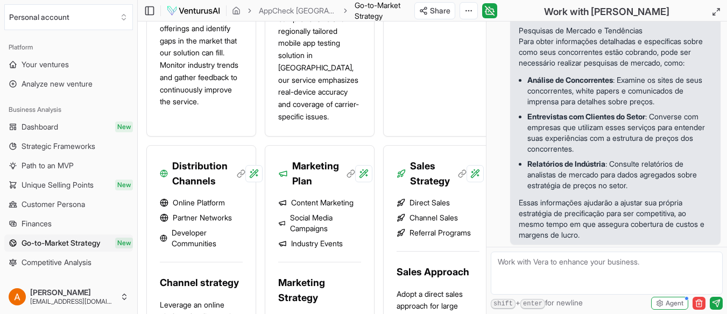
scroll to position [1022, 0]
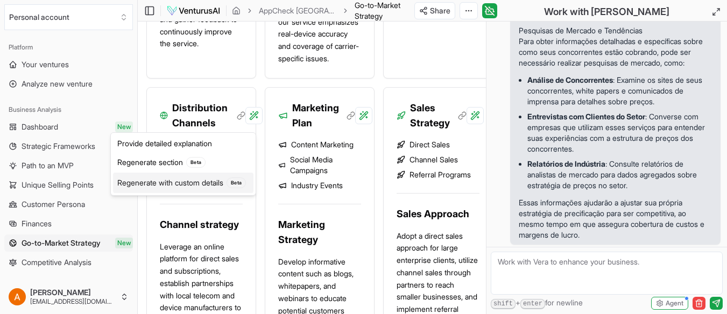
click at [209, 181] on div "Regenerate with custom details Beta" at bounding box center [183, 183] width 140 height 20
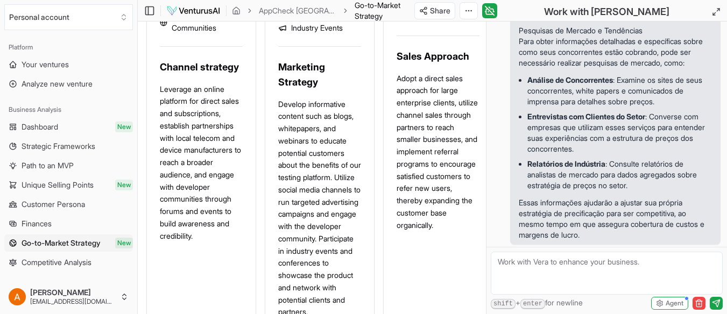
scroll to position [1076, 0]
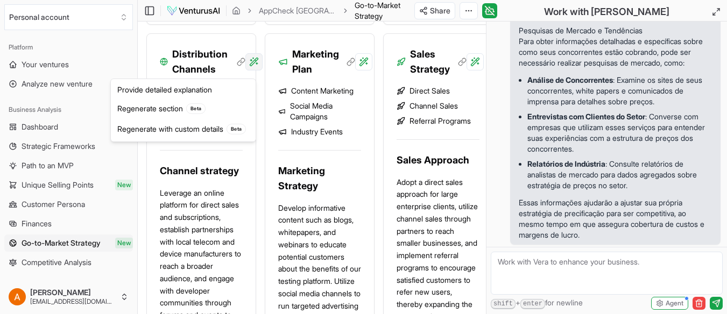
click at [208, 128] on div "Regenerate with custom details Beta" at bounding box center [183, 129] width 140 height 20
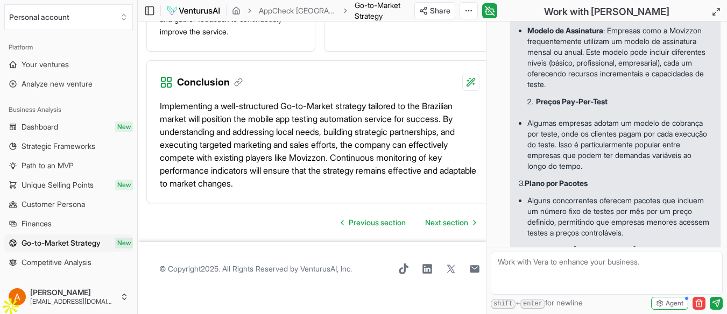
scroll to position [920, 0]
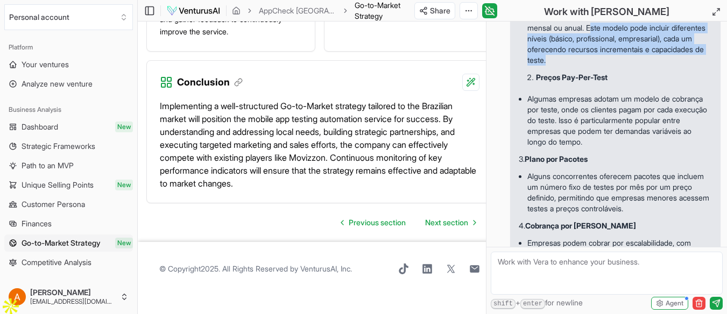
drag, startPoint x: 631, startPoint y: 103, endPoint x: 666, endPoint y: 140, distance: 51.0
click at [666, 66] on p "Modelo de Assinatura : Empresas como a Movizzon frequentemente utilizam um mode…" at bounding box center [619, 33] width 185 height 65
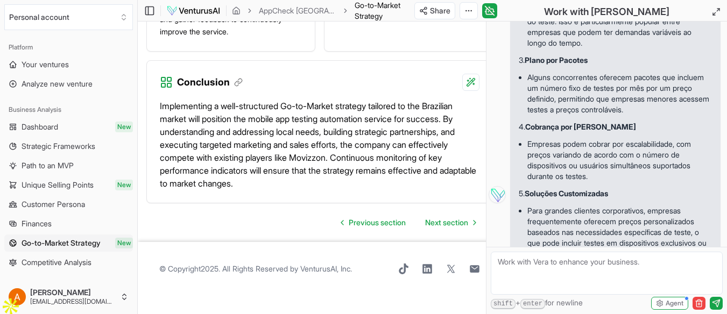
scroll to position [1028, 0]
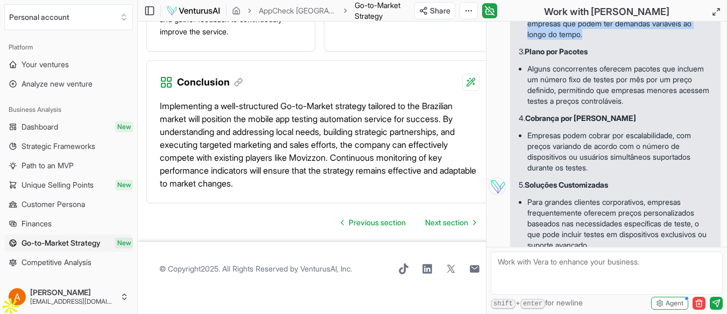
drag, startPoint x: 603, startPoint y: 79, endPoint x: 680, endPoint y: 114, distance: 85.0
click at [680, 40] on p "Algumas empresas adotam um modelo de cobrança por teste, onde os clientes pagam…" at bounding box center [619, 13] width 185 height 54
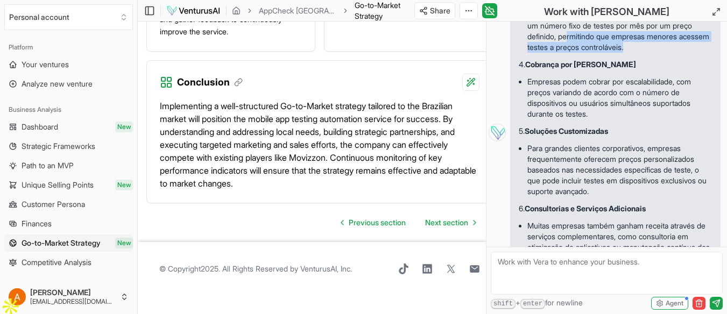
drag, startPoint x: 606, startPoint y: 109, endPoint x: 709, endPoint y: 124, distance: 103.9
click at [709, 124] on span "Para entender como seus concorrentes, como a Movizzon e outras empresas de auto…" at bounding box center [615, 132] width 210 height 715
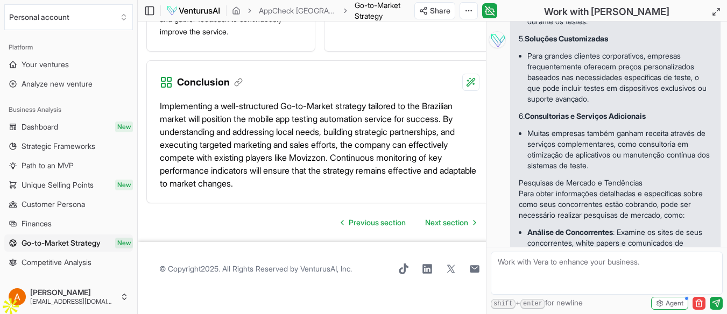
scroll to position [1189, 0]
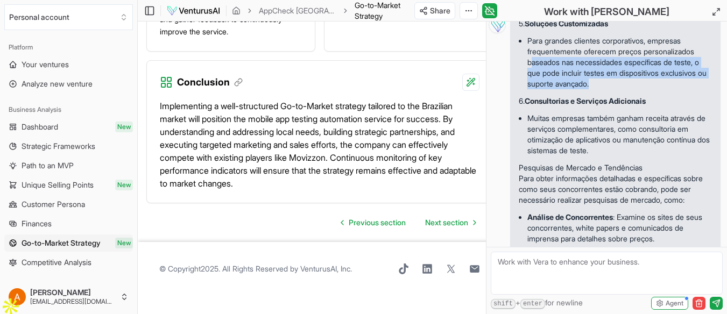
drag, startPoint x: 533, startPoint y: 138, endPoint x: 660, endPoint y: 167, distance: 129.7
click at [660, 96] on ul "Para grandes clientes corporativos, empresas frequentemente oferecem preços per…" at bounding box center [615, 62] width 193 height 67
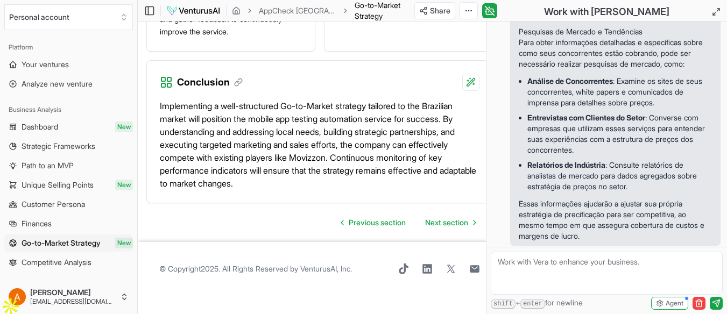
scroll to position [1350, 0]
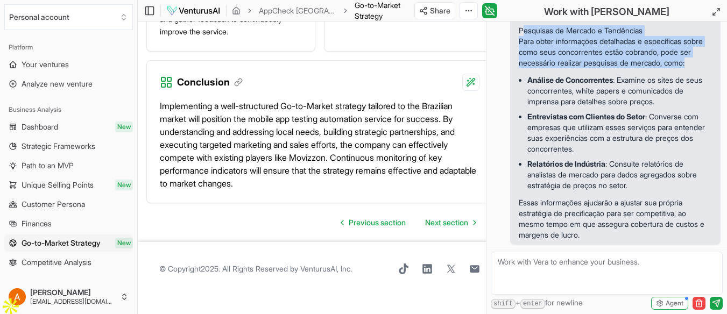
drag, startPoint x: 521, startPoint y: 83, endPoint x: 600, endPoint y: 125, distance: 89.3
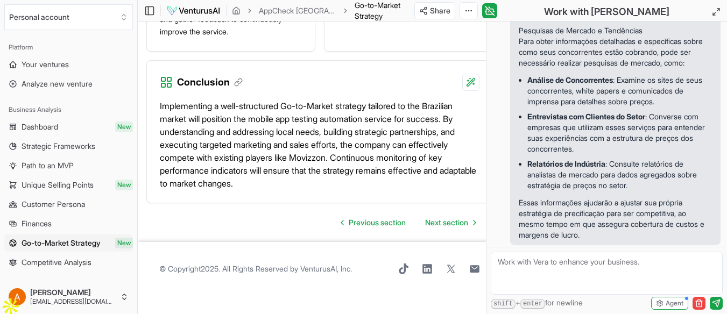
click at [553, 265] on textarea "Rewrite the "Distribution Channels" section. Add more details here:" at bounding box center [607, 273] width 232 height 43
click at [553, 274] on textarea "Rewrite the "Distribution Channels" section. Add more details here:" at bounding box center [607, 273] width 232 height 43
drag, startPoint x: 544, startPoint y: 286, endPoint x: 494, endPoint y: 265, distance: 54.5
click at [494, 265] on textarea "Rewrite the "Distribution Channels" section. Add more details here:" at bounding box center [607, 273] width 232 height 43
type textarea "quais são meus concorrentes hoje no brasil?"
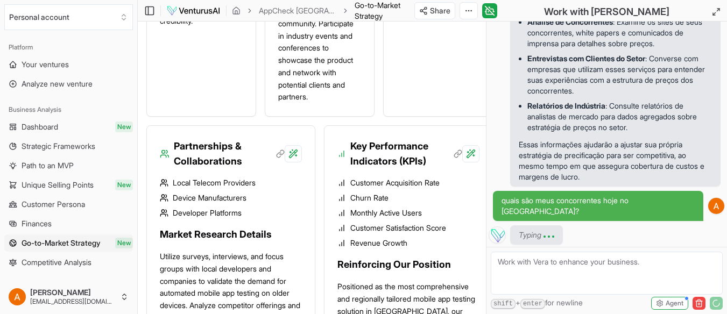
scroll to position [1718, 0]
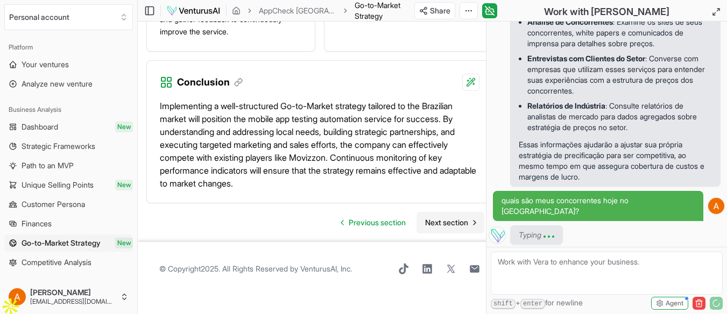
click at [450, 228] on span "Next section" at bounding box center [446, 222] width 43 height 11
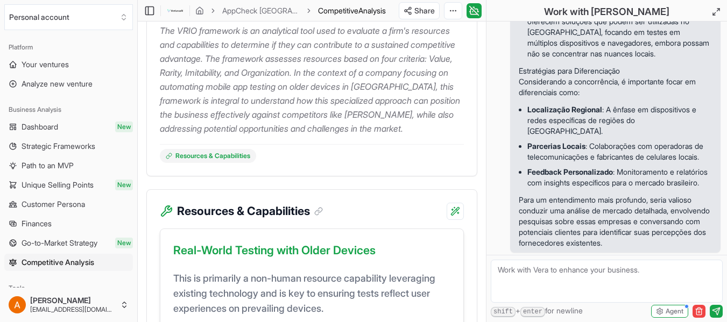
scroll to position [215, 0]
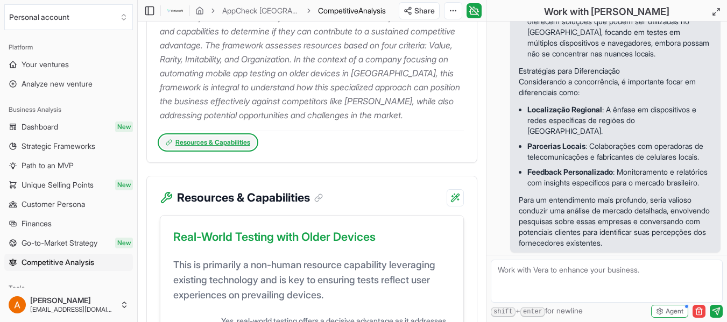
click at [223, 150] on link "Resources & Capabilities" at bounding box center [208, 143] width 96 height 14
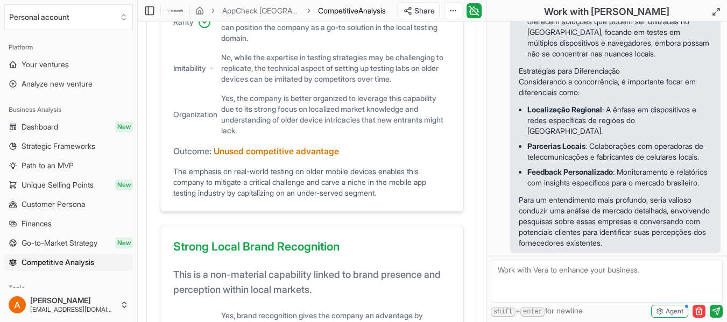
scroll to position [591, 0]
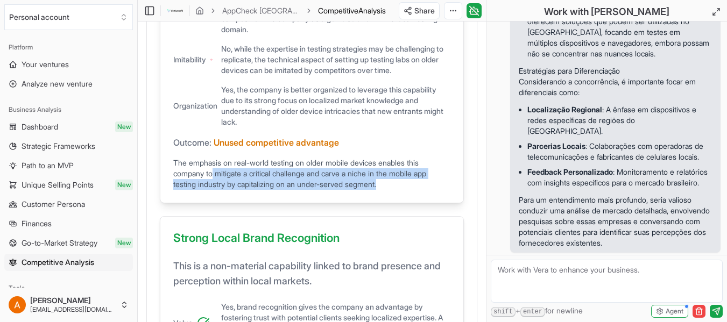
drag, startPoint x: 216, startPoint y: 199, endPoint x: 414, endPoint y: 215, distance: 198.7
click at [414, 203] on div "Real-World Testing with Older Devices This is primarily a non-human resource ca…" at bounding box center [312, 22] width 304 height 364
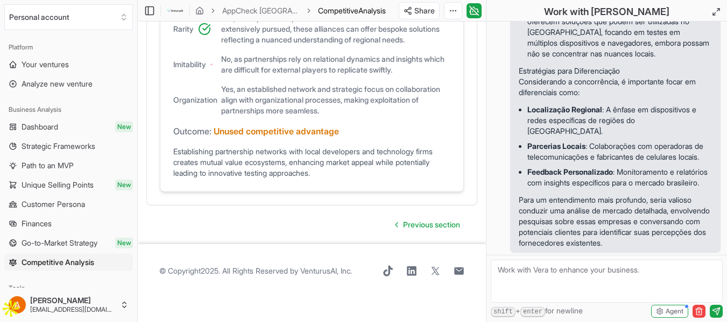
scroll to position [1272, 0]
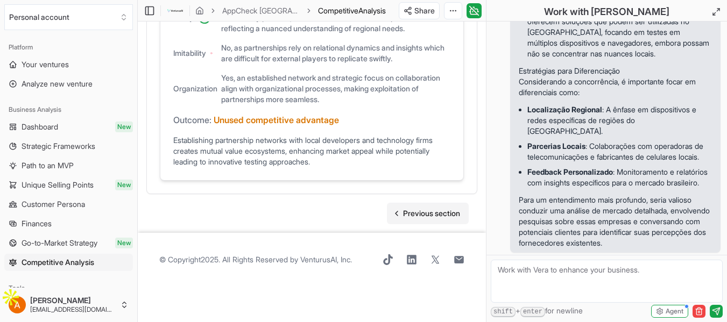
click at [430, 219] on span "Previous section" at bounding box center [431, 213] width 57 height 11
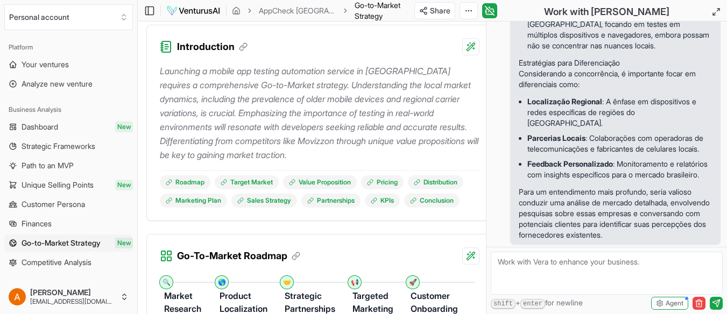
scroll to position [215, 0]
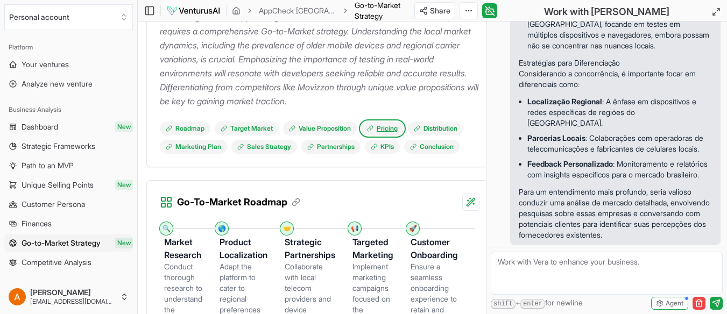
click at [397, 126] on link "Pricing" at bounding box center [382, 129] width 43 height 14
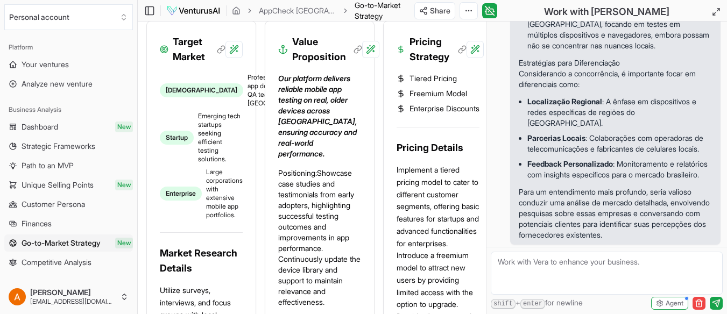
scroll to position [529, 0]
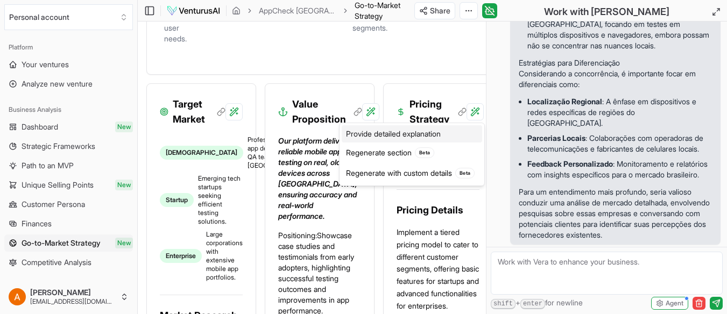
click at [420, 137] on div "Provide detailed explanation" at bounding box center [412, 133] width 140 height 17
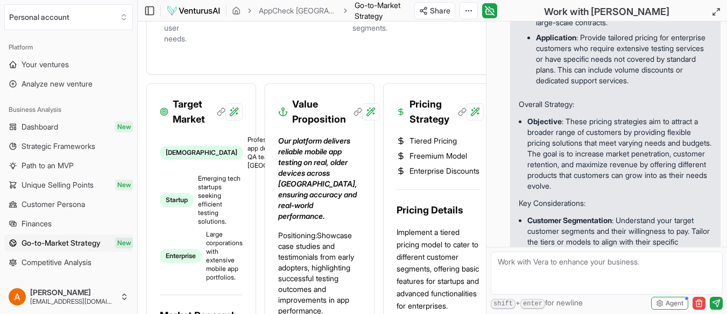
scroll to position [2715, 0]
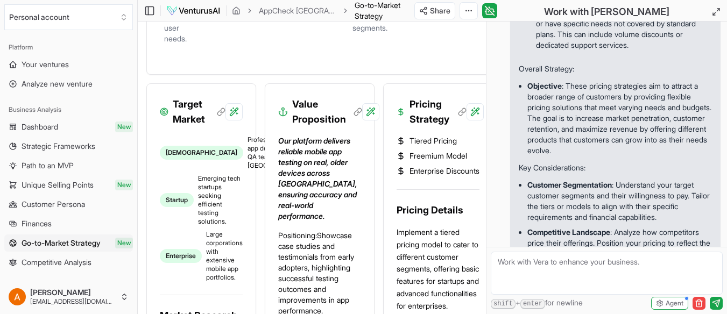
drag, startPoint x: 542, startPoint y: 97, endPoint x: 655, endPoint y: 104, distance: 113.2
drag, startPoint x: 536, startPoint y: 72, endPoint x: 646, endPoint y: 109, distance: 115.4
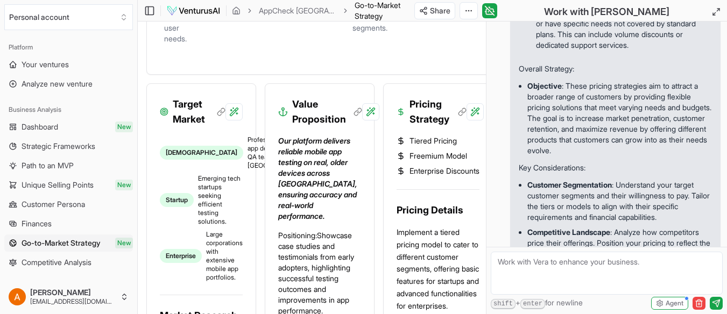
drag, startPoint x: 653, startPoint y: 104, endPoint x: 537, endPoint y: 77, distance: 119.4
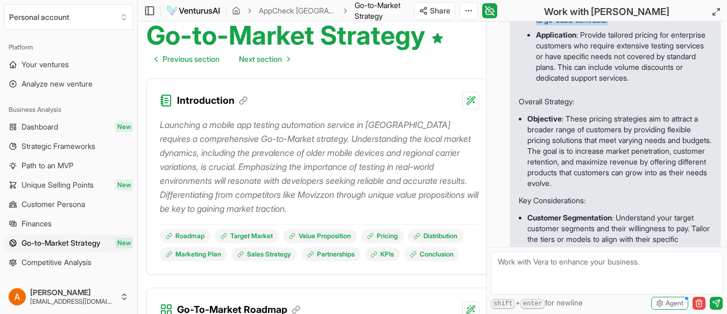
scroll to position [2554, 0]
